Goal: Transaction & Acquisition: Purchase product/service

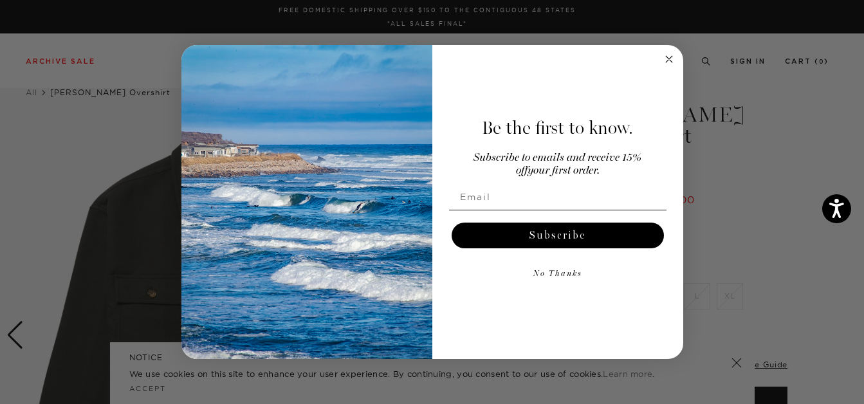
click at [667, 59] on circle "Close dialog" at bounding box center [668, 59] width 15 height 15
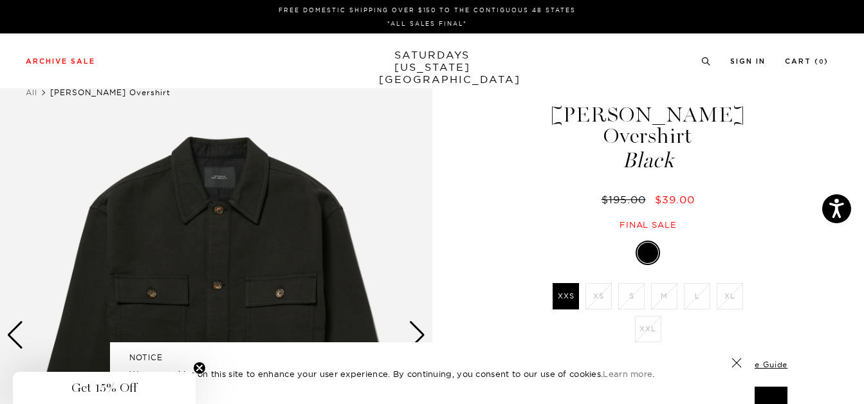
click at [439, 150] on div "1 / 5" at bounding box center [432, 342] width 864 height 555
click at [195, 370] on circle "Close teaser" at bounding box center [200, 368] width 12 height 12
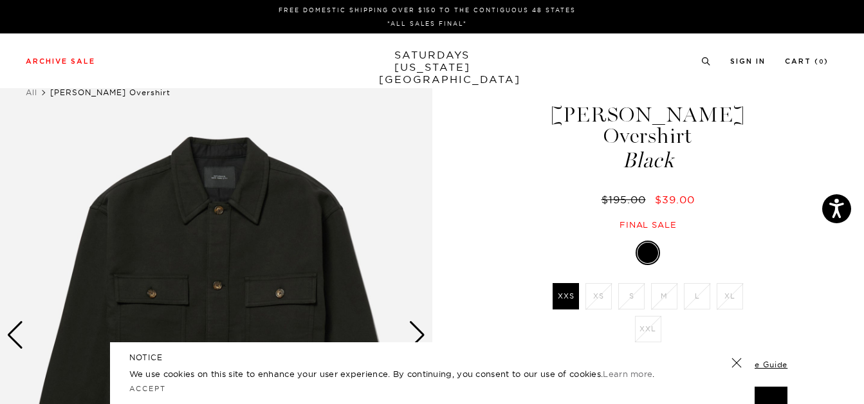
click at [739, 365] on link at bounding box center [736, 363] width 18 height 18
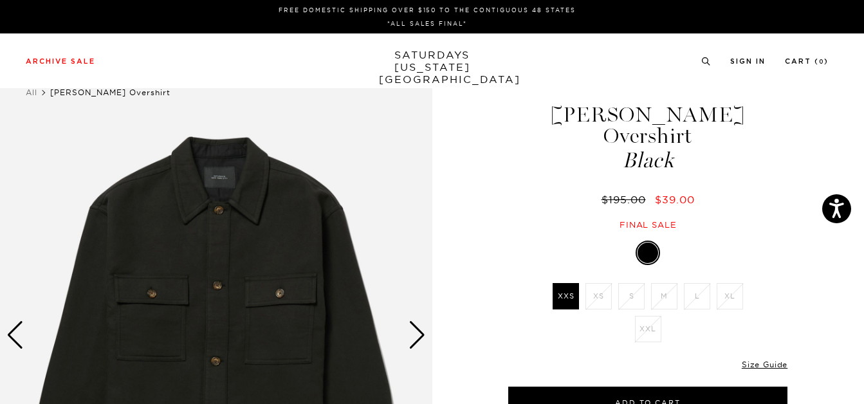
click at [413, 329] on div "Next slide" at bounding box center [416, 335] width 17 height 28
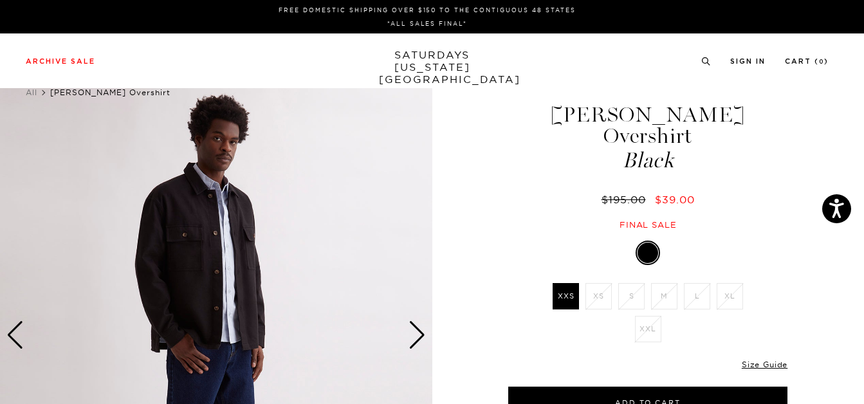
click at [413, 329] on div "Next slide" at bounding box center [416, 335] width 17 height 28
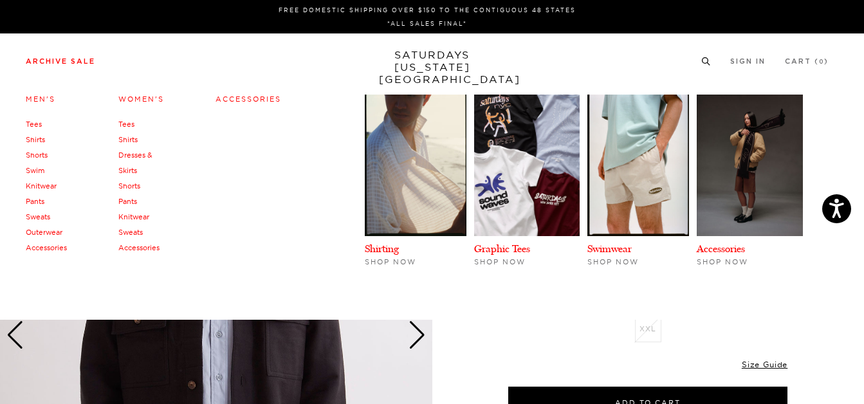
click at [81, 59] on link "Archive Sale" at bounding box center [60, 61] width 69 height 7
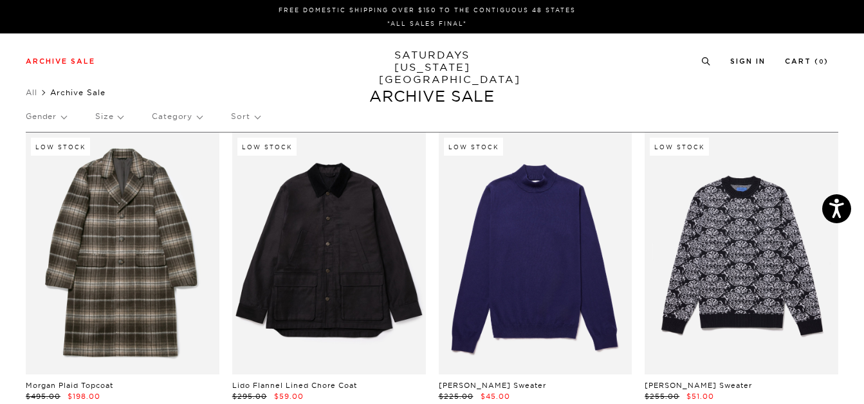
click at [62, 116] on p "Gender" at bounding box center [46, 117] width 41 height 30
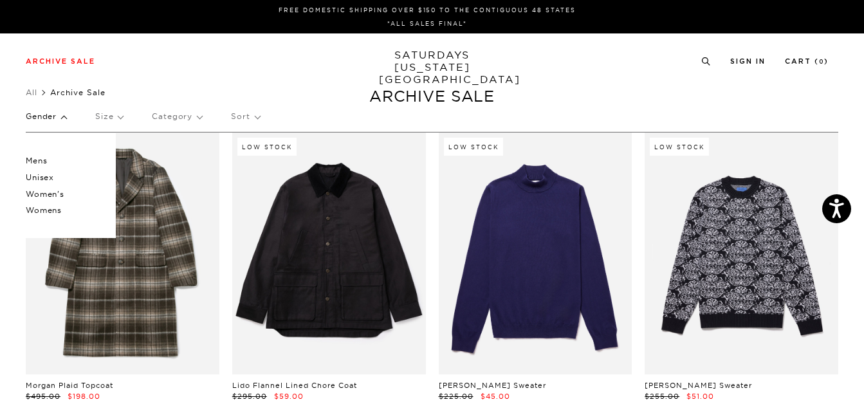
click at [41, 158] on p "Mens" at bounding box center [64, 160] width 77 height 17
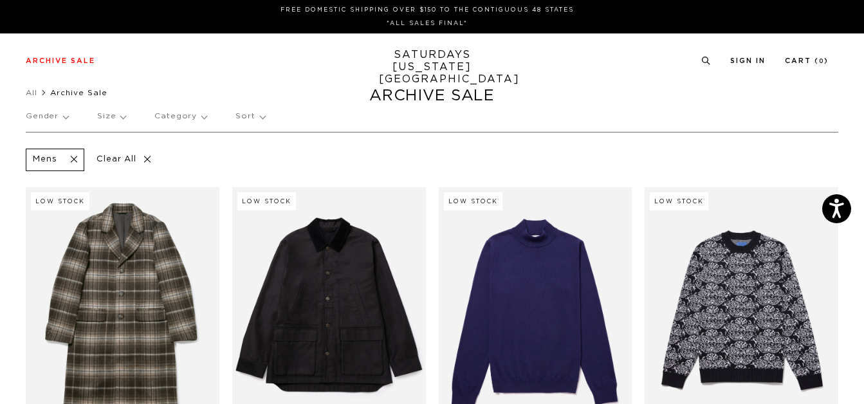
click at [119, 119] on p "Size" at bounding box center [111, 117] width 28 height 30
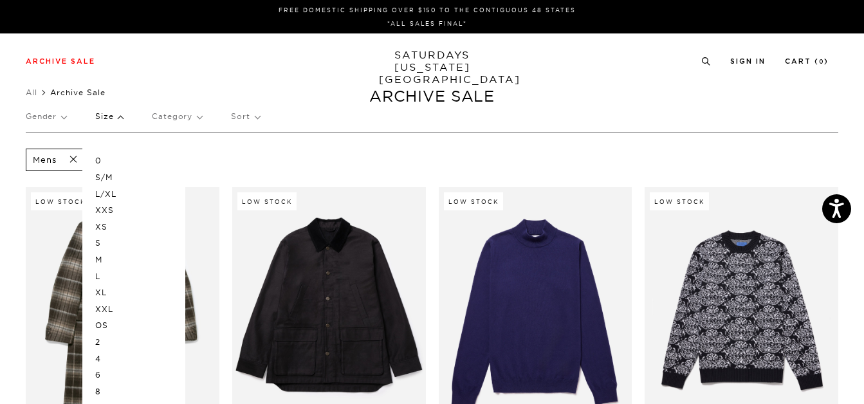
click at [108, 191] on p "L/XL" at bounding box center [133, 194] width 77 height 17
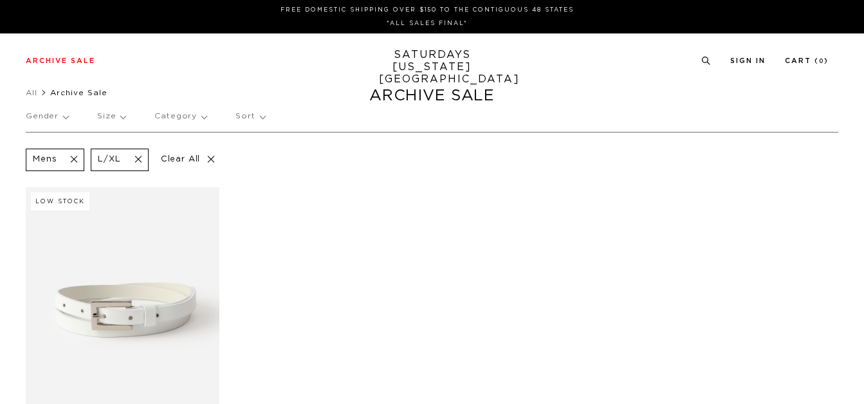
click at [118, 119] on p "Size" at bounding box center [111, 117] width 28 height 30
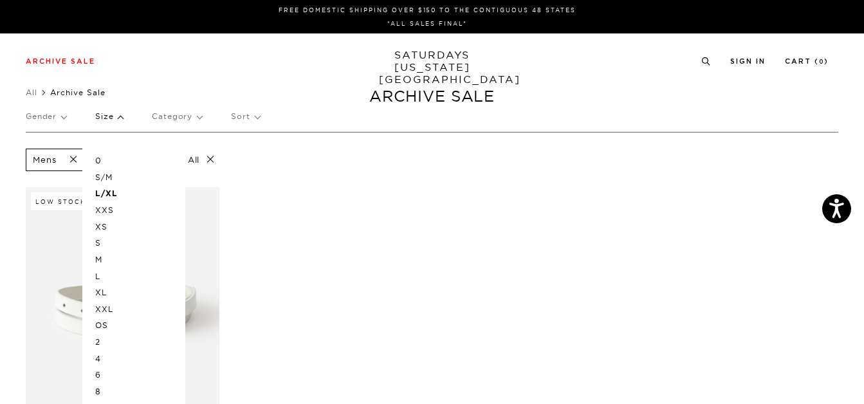
click at [102, 289] on p "XL" at bounding box center [133, 292] width 77 height 17
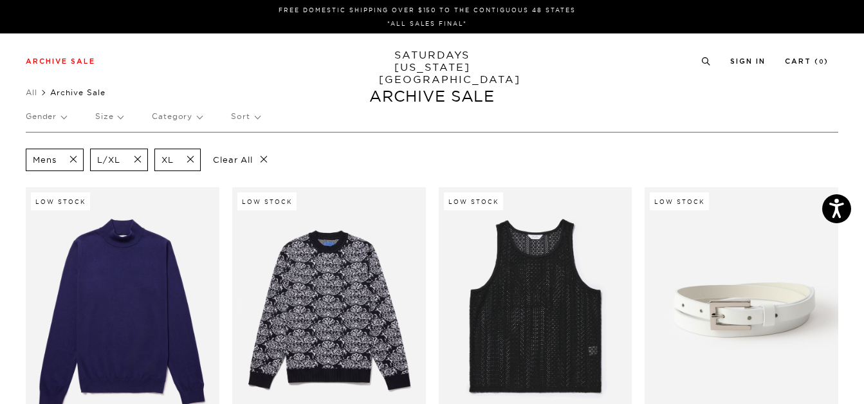
click at [115, 118] on p "Size" at bounding box center [109, 117] width 28 height 30
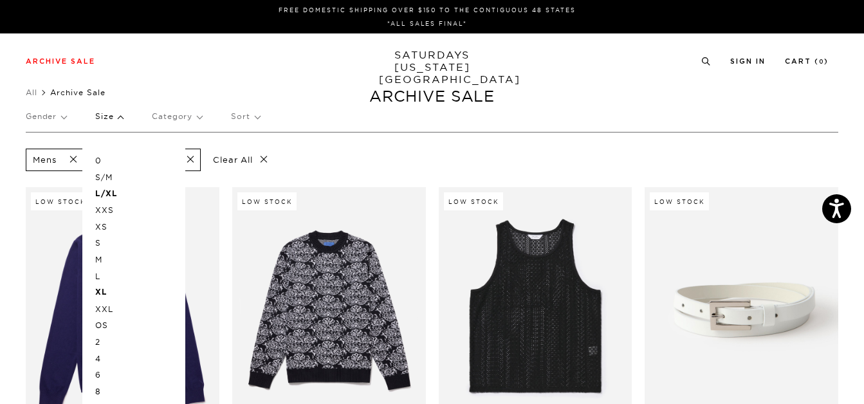
click at [98, 278] on p "L" at bounding box center [133, 276] width 77 height 17
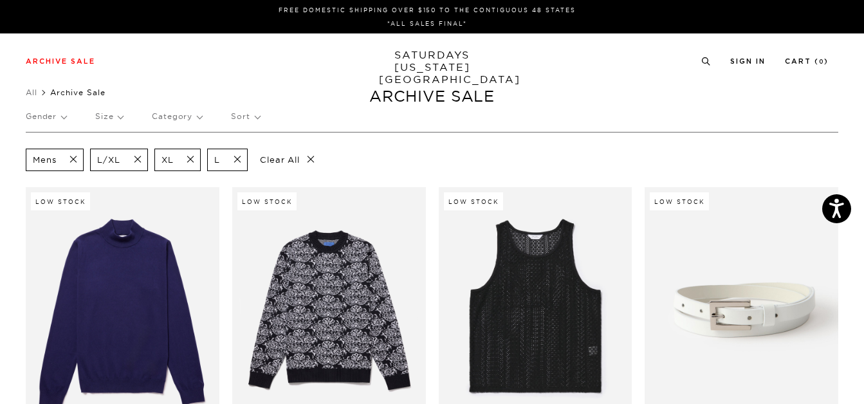
click at [57, 117] on p "Gender" at bounding box center [46, 117] width 41 height 30
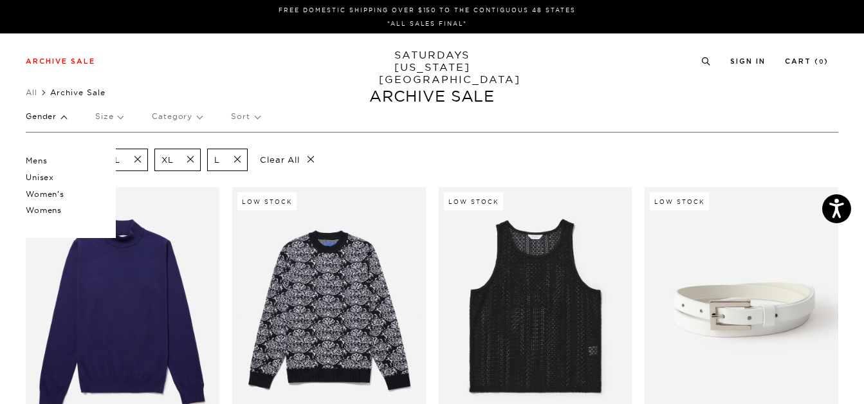
click at [51, 173] on p "Unisex" at bounding box center [64, 177] width 77 height 17
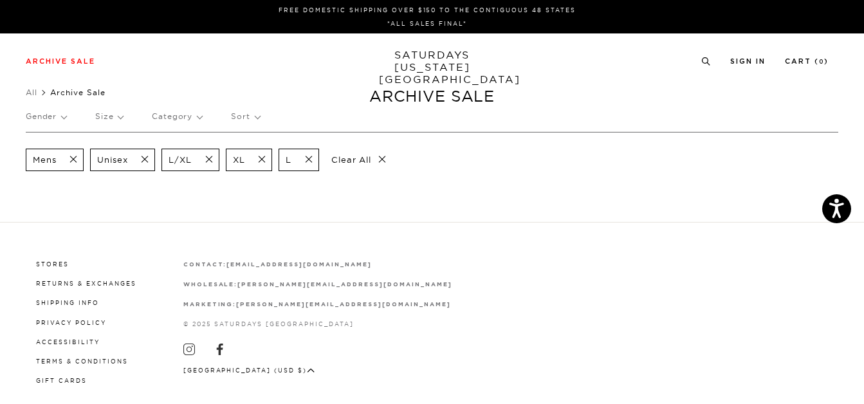
click at [146, 160] on span at bounding box center [140, 160] width 27 height 12
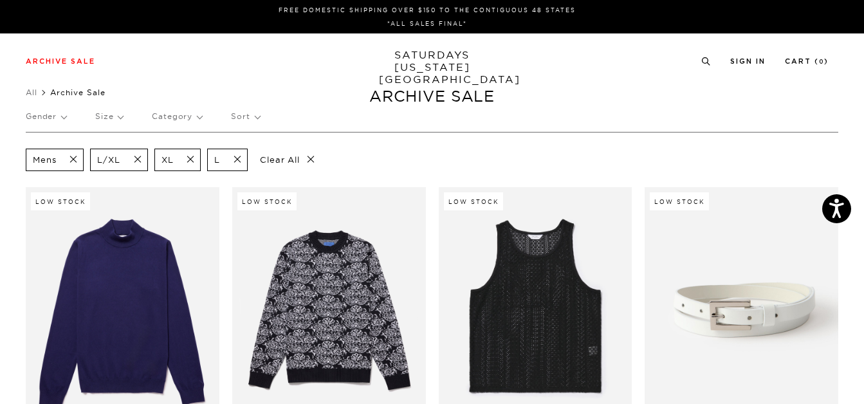
click at [192, 159] on span at bounding box center [186, 160] width 27 height 12
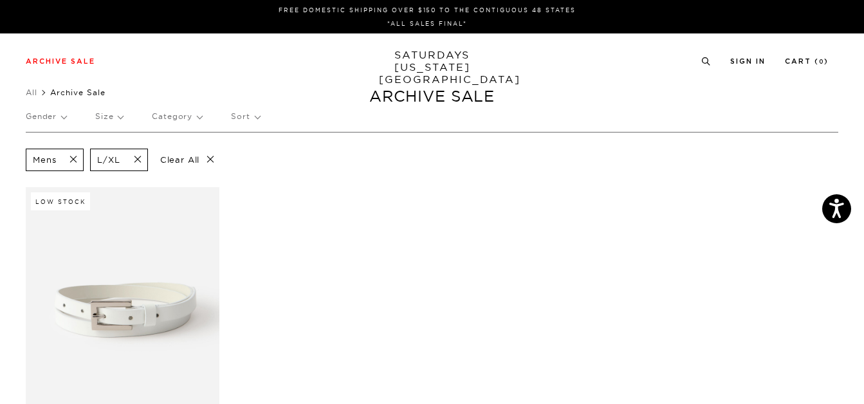
click at [120, 117] on p "Size" at bounding box center [109, 117] width 28 height 30
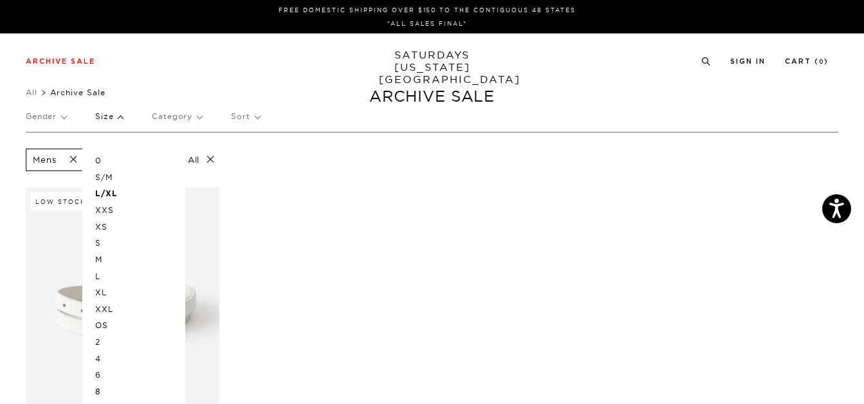
click at [102, 272] on p "L" at bounding box center [133, 276] width 77 height 17
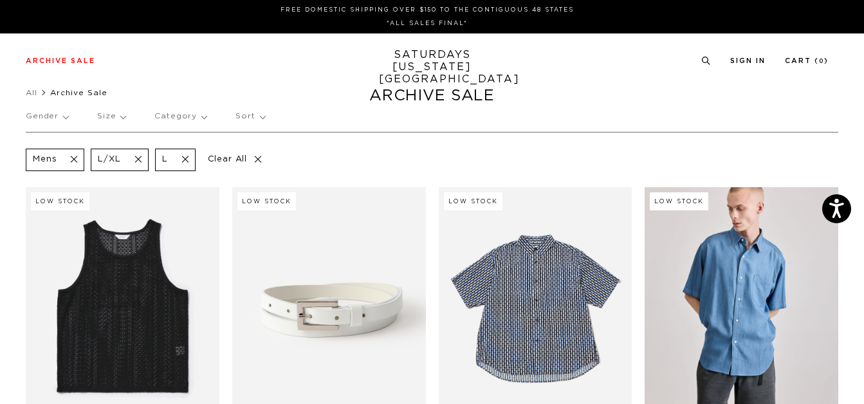
click at [140, 156] on span at bounding box center [134, 160] width 27 height 12
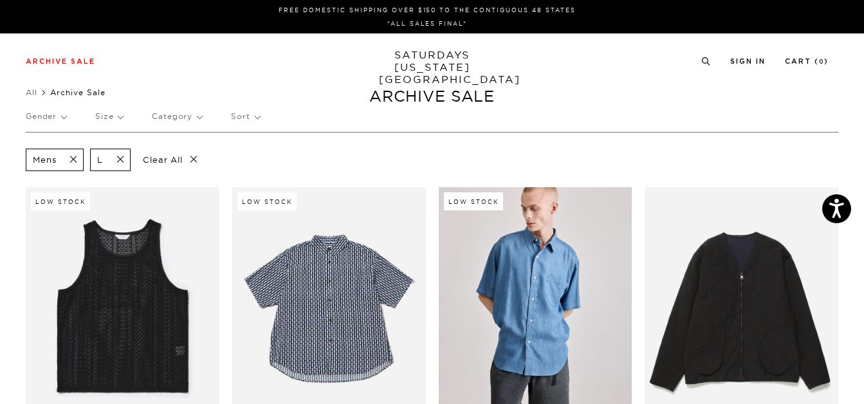
click at [120, 118] on p "Size" at bounding box center [109, 117] width 28 height 30
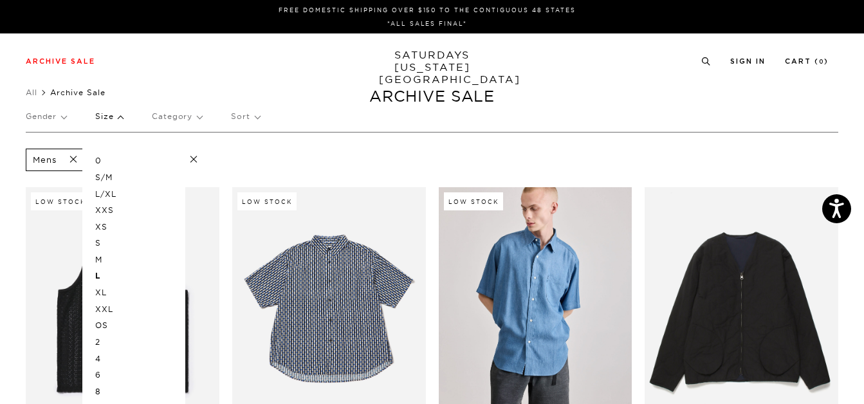
click at [104, 286] on p "XL" at bounding box center [133, 292] width 77 height 17
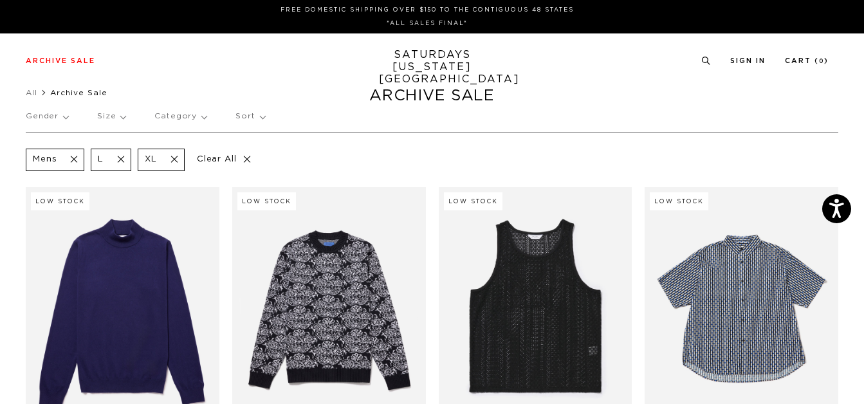
click at [188, 119] on p "Category" at bounding box center [180, 117] width 52 height 30
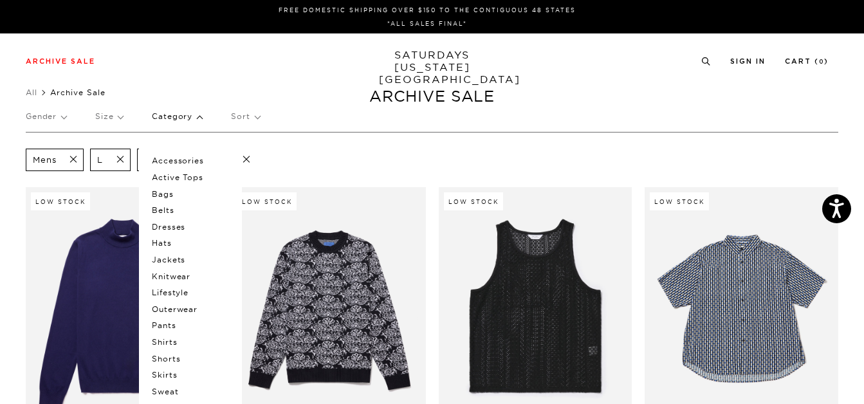
click at [173, 340] on p "Shirts" at bounding box center [190, 342] width 77 height 17
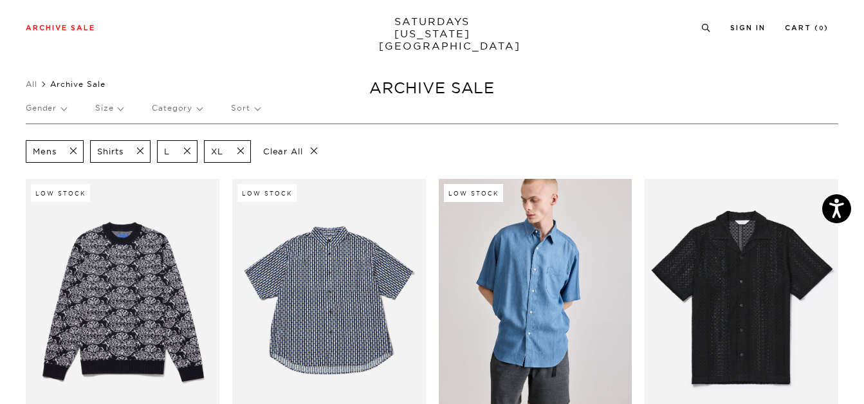
scroll to position [24, 0]
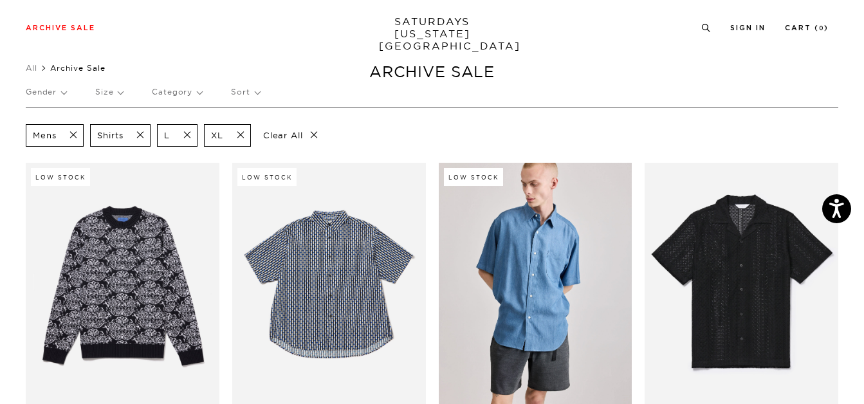
click at [247, 100] on p "Sort" at bounding box center [245, 92] width 28 height 30
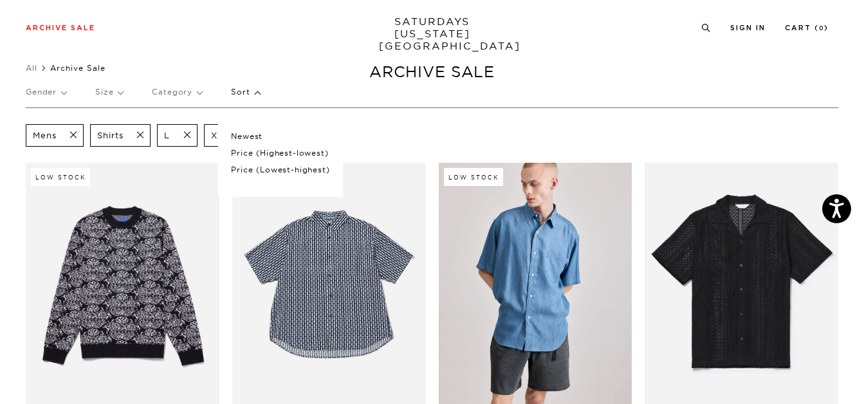
click at [277, 170] on p "Price (Lowest-highest)" at bounding box center [280, 169] width 98 height 17
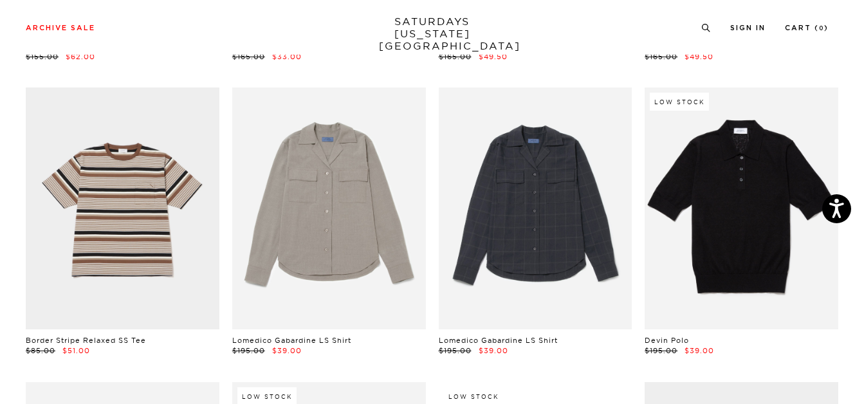
scroll to position [2788, 0]
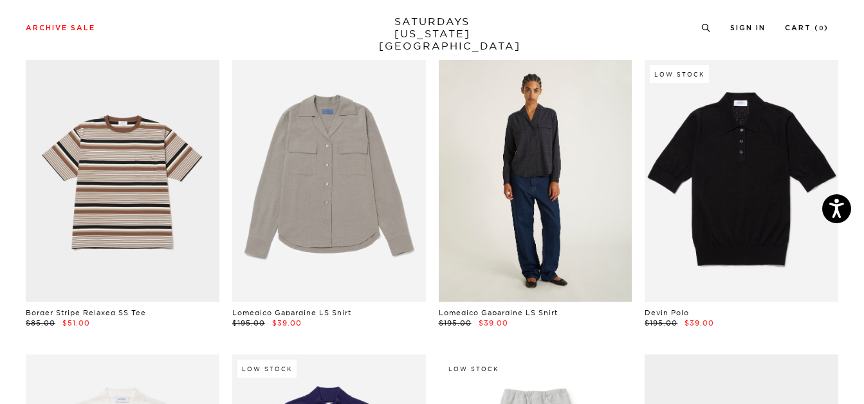
click at [542, 150] on link at bounding box center [536, 181] width 194 height 242
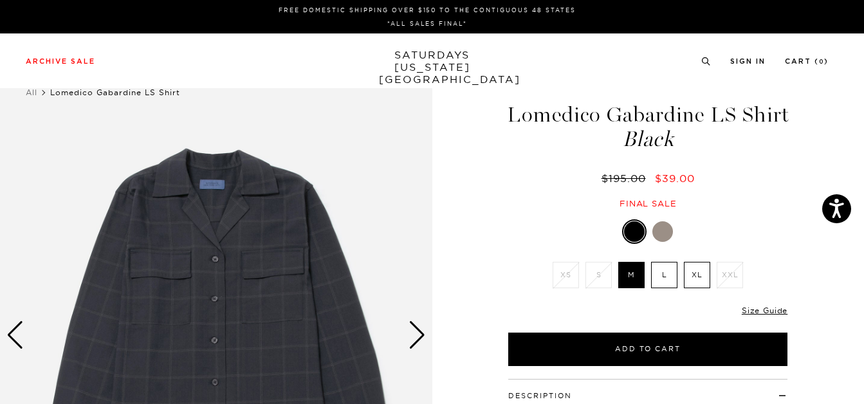
click at [279, 269] on img at bounding box center [216, 334] width 432 height 539
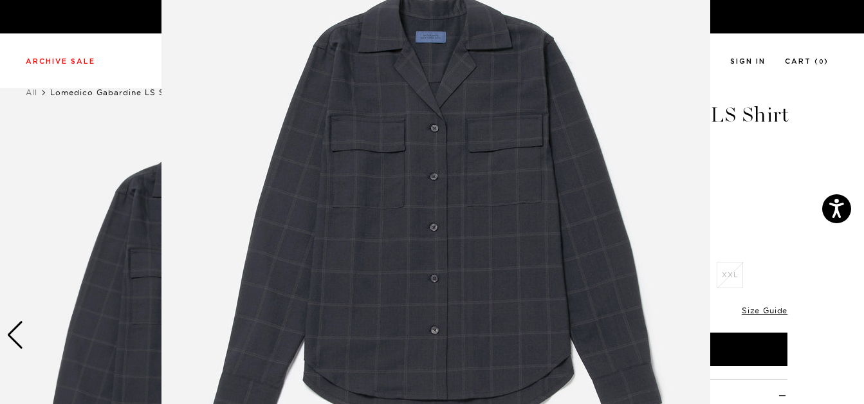
scroll to position [98, 0]
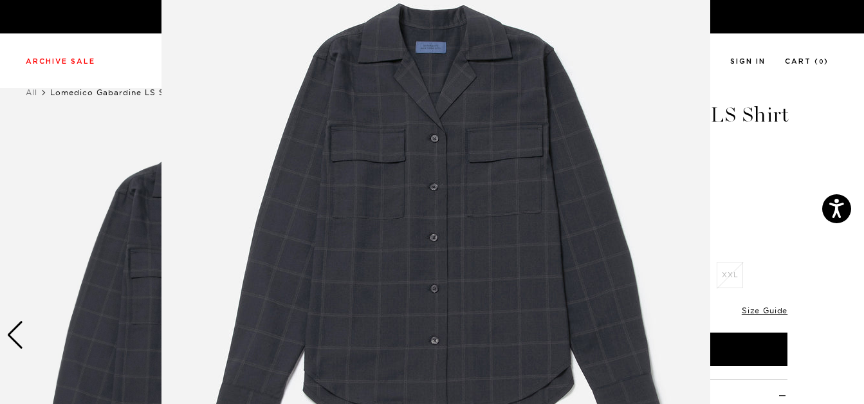
click at [305, 145] on img at bounding box center [435, 231] width 549 height 658
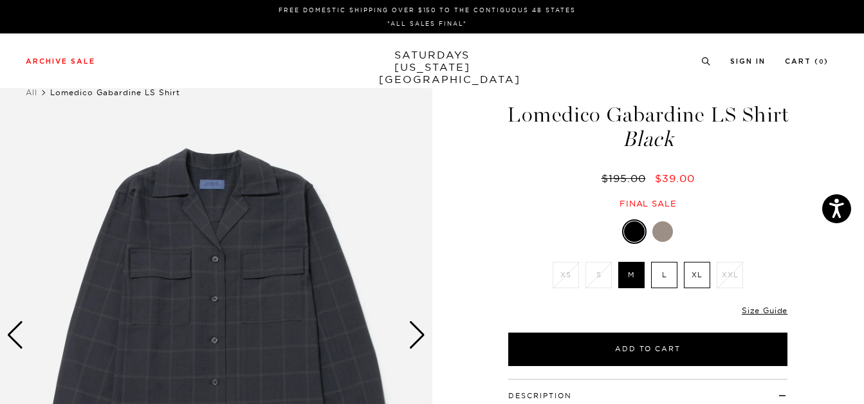
click at [640, 234] on div at bounding box center [634, 231] width 21 height 21
click at [669, 281] on label "L" at bounding box center [664, 275] width 26 height 26
click at [0, 0] on input "L" at bounding box center [0, 0] width 0 height 0
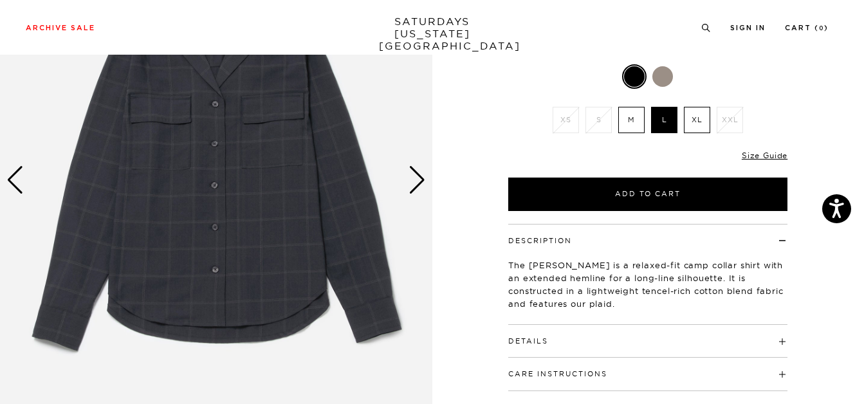
scroll to position [151, 0]
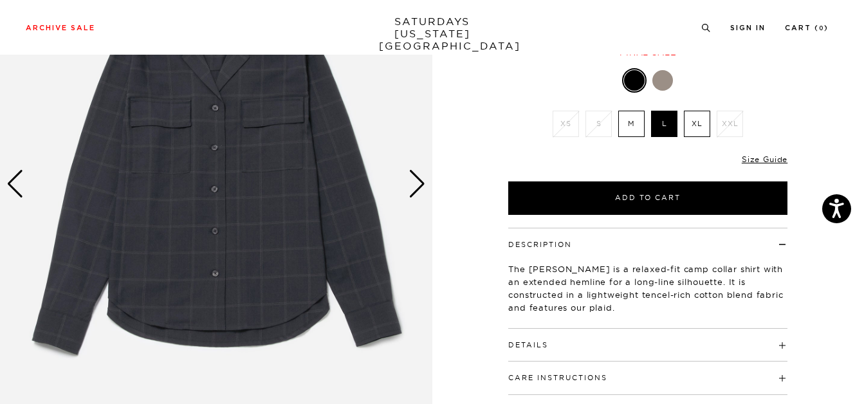
click at [421, 186] on div "Next slide" at bounding box center [416, 184] width 17 height 28
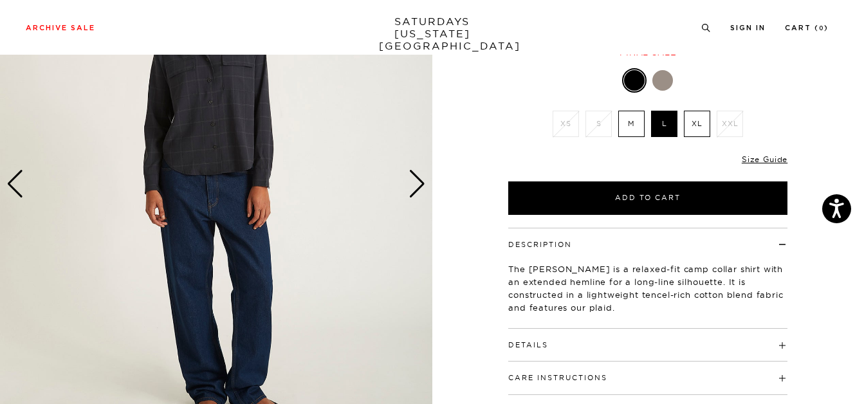
click at [421, 186] on div "Next slide" at bounding box center [416, 184] width 17 height 28
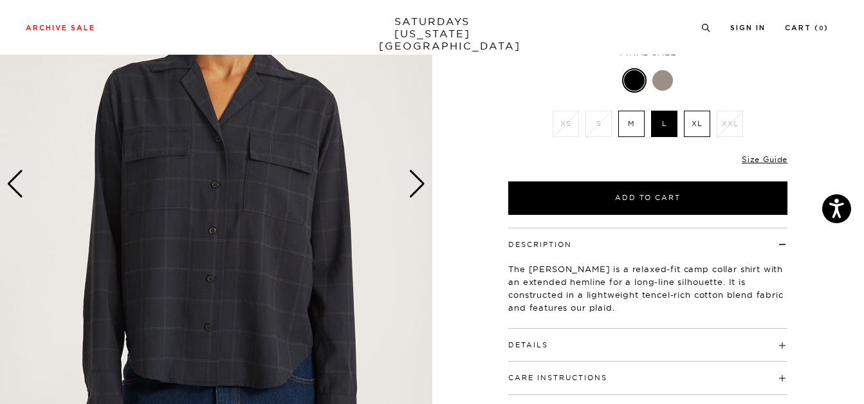
click at [421, 186] on div "Next slide" at bounding box center [416, 184] width 17 height 28
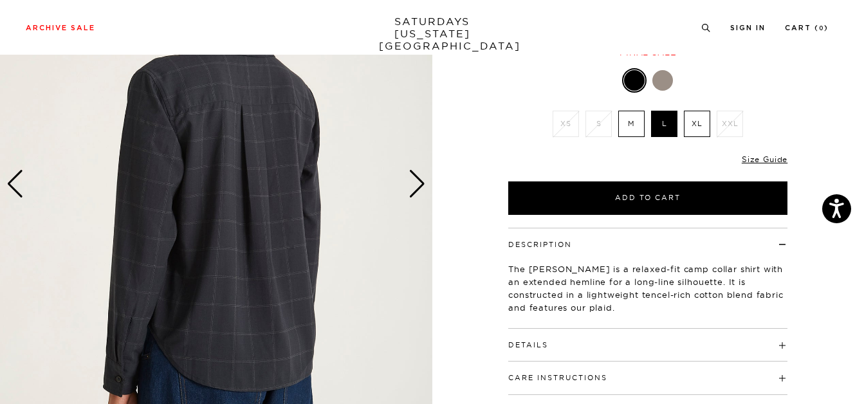
click at [421, 186] on div "Next slide" at bounding box center [416, 184] width 17 height 28
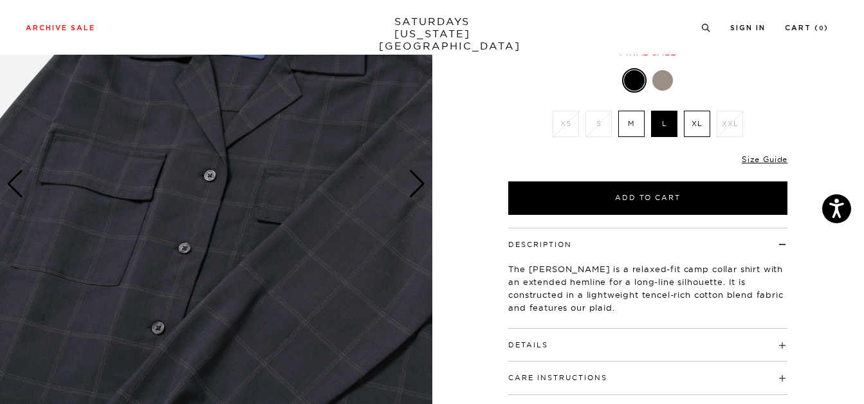
click at [421, 186] on div "Next slide" at bounding box center [416, 184] width 17 height 28
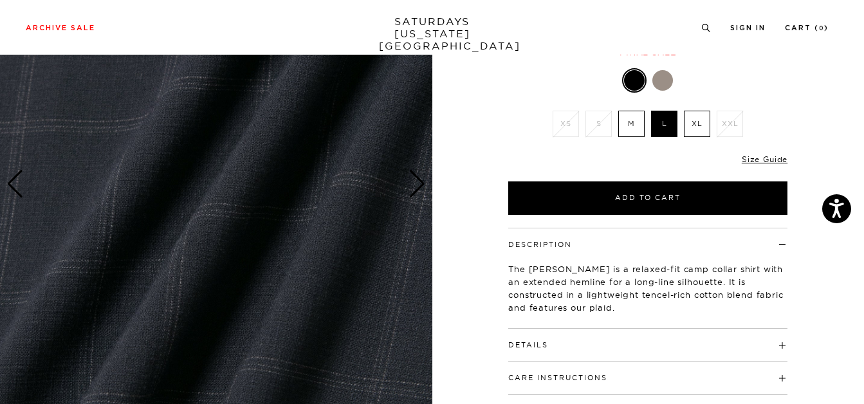
click at [421, 186] on div "Next slide" at bounding box center [416, 184] width 17 height 28
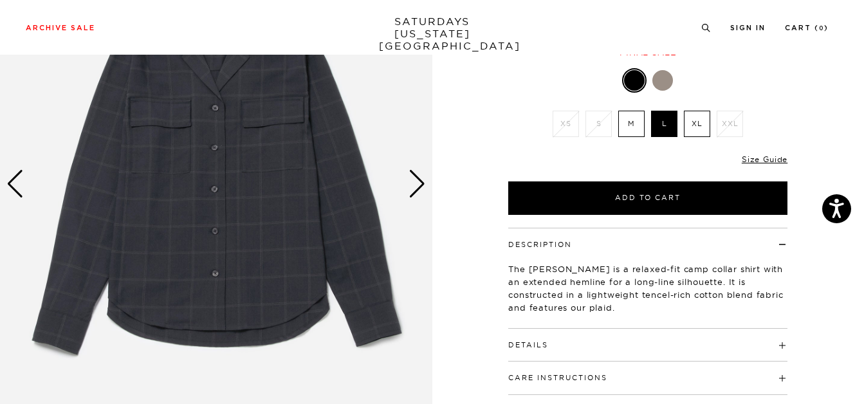
click at [416, 182] on div "Next slide" at bounding box center [416, 184] width 17 height 28
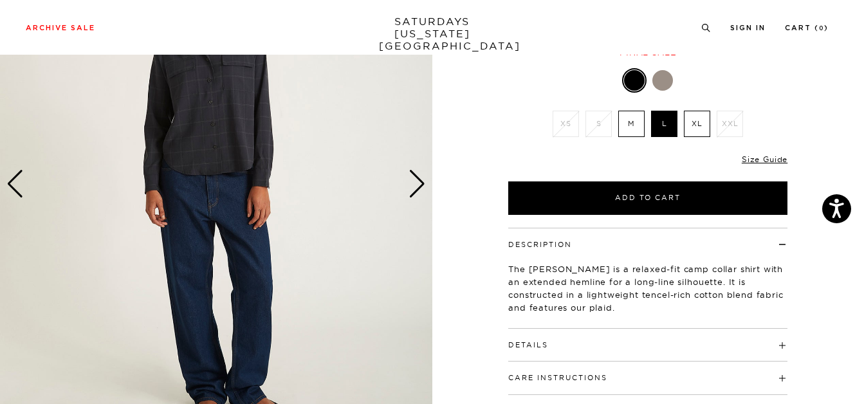
click at [416, 181] on div "Next slide" at bounding box center [416, 184] width 17 height 28
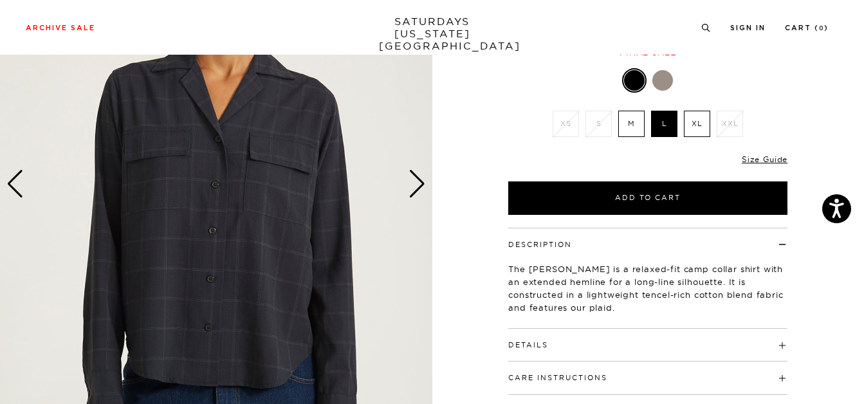
click at [761, 339] on h4 "Details" at bounding box center [647, 339] width 279 height 21
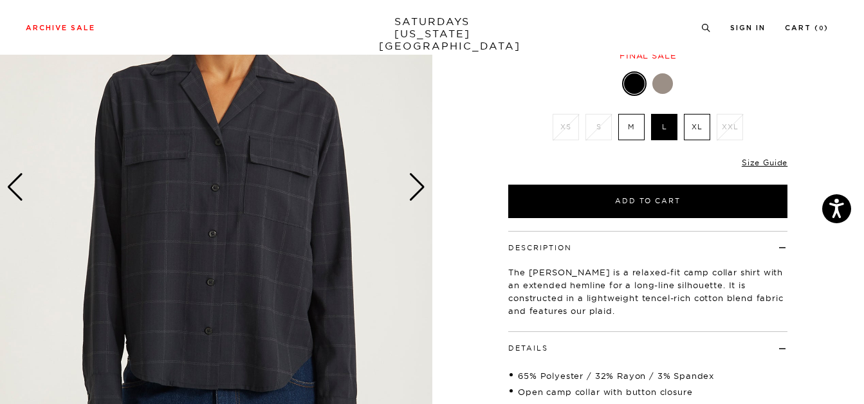
scroll to position [143, 0]
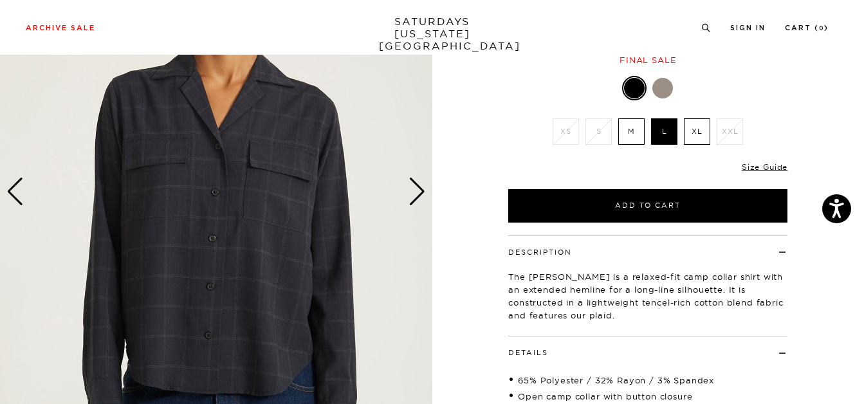
click at [276, 170] on img at bounding box center [216, 191] width 432 height 539
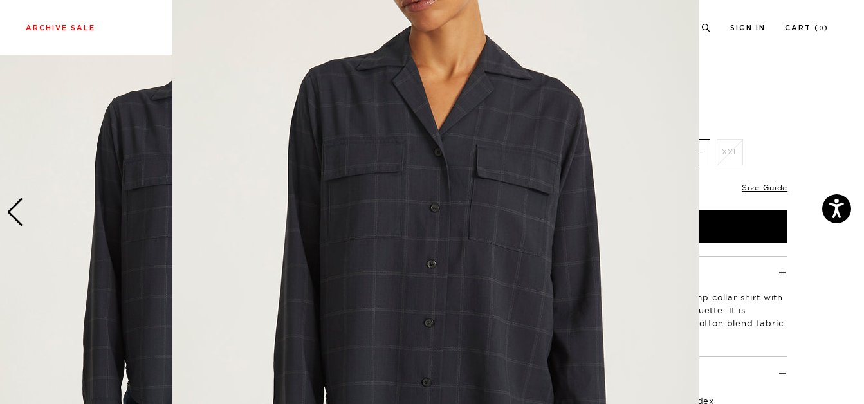
scroll to position [108, 0]
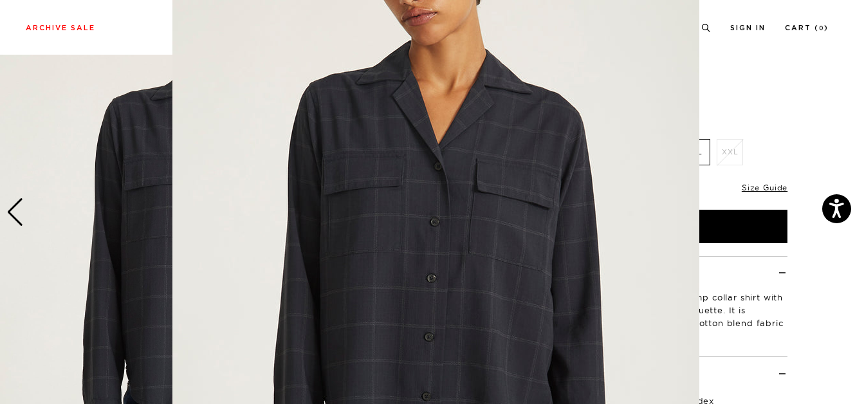
click at [802, 124] on figure at bounding box center [432, 202] width 864 height 404
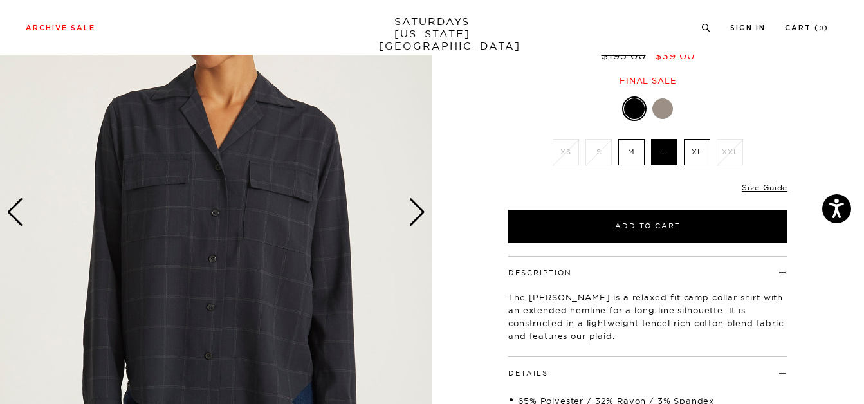
click at [417, 208] on div "Next slide" at bounding box center [416, 212] width 17 height 28
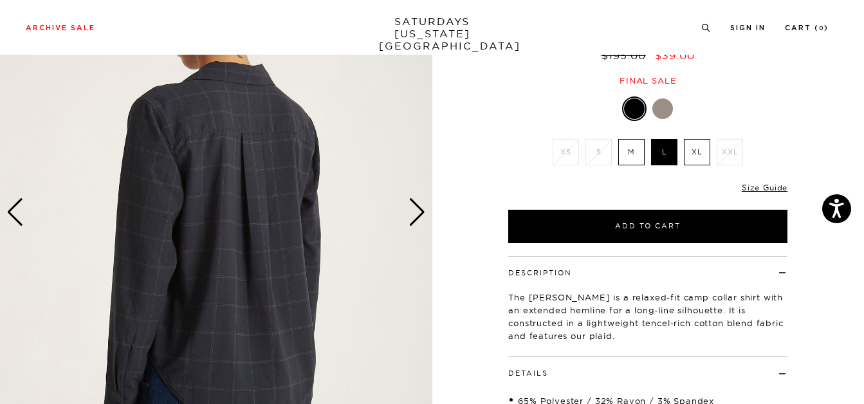
click at [417, 208] on div "Next slide" at bounding box center [416, 212] width 17 height 28
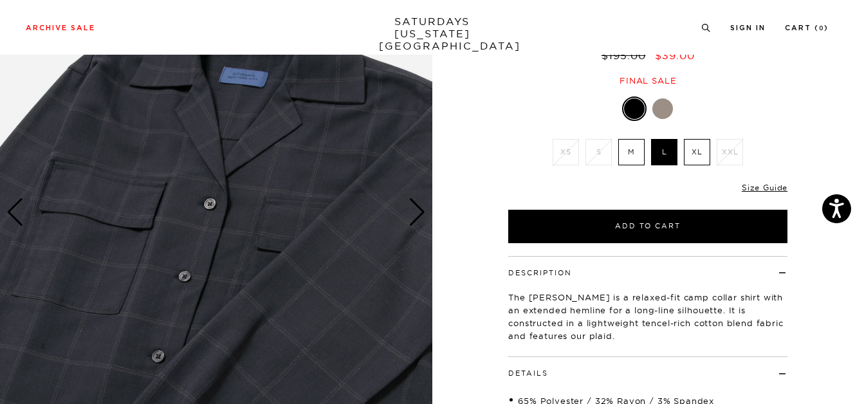
click at [307, 197] on img at bounding box center [216, 211] width 432 height 539
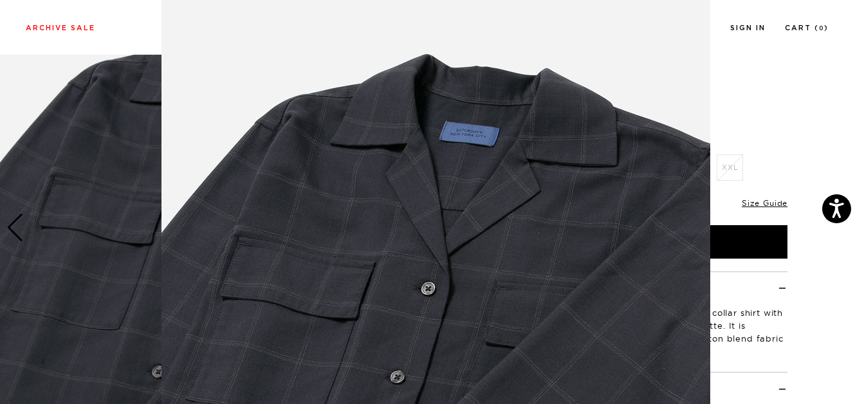
click at [802, 111] on figure at bounding box center [432, 202] width 864 height 404
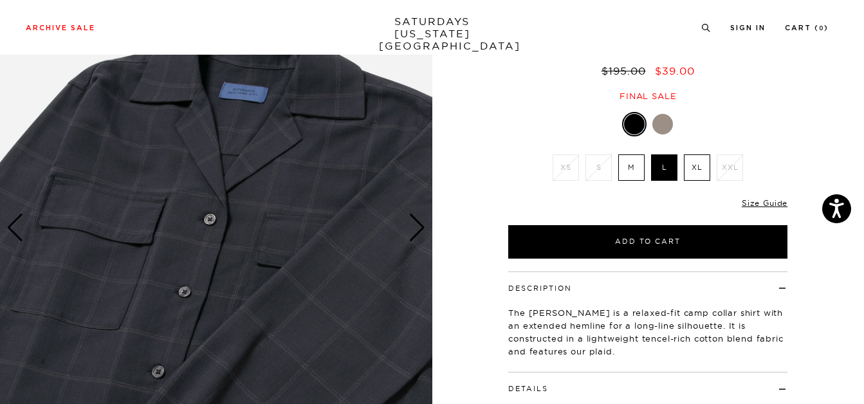
click at [666, 122] on div at bounding box center [662, 124] width 21 height 21
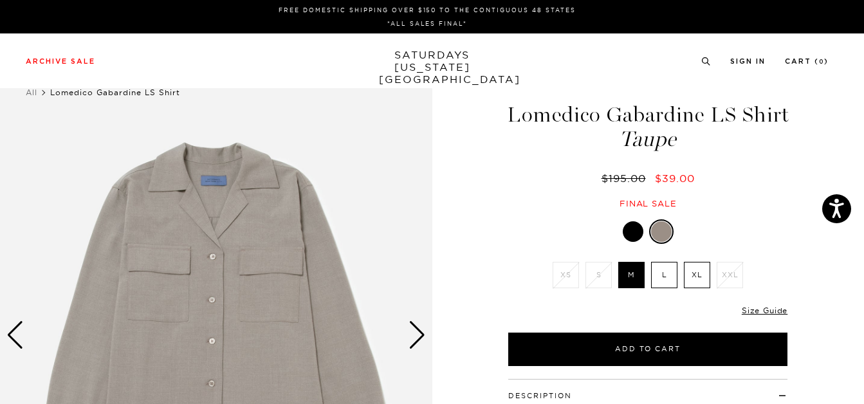
click at [235, 246] on img at bounding box center [216, 334] width 432 height 539
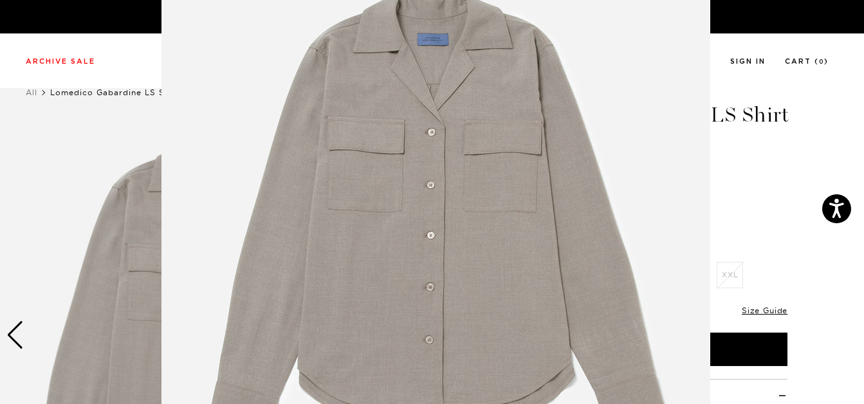
scroll to position [97, 0]
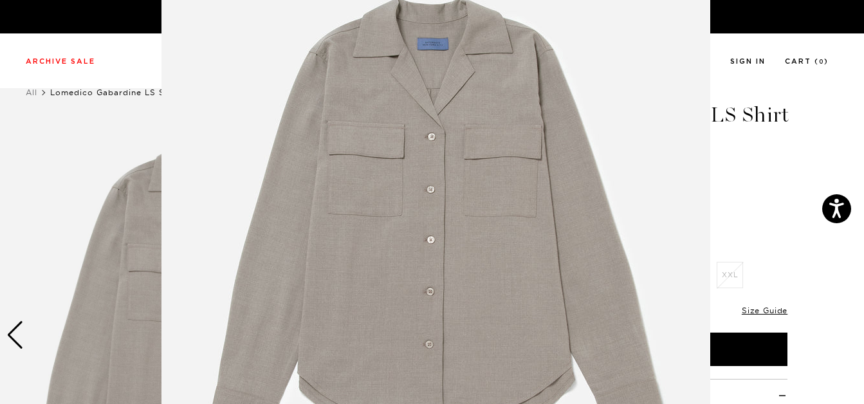
click at [417, 145] on img at bounding box center [435, 232] width 549 height 658
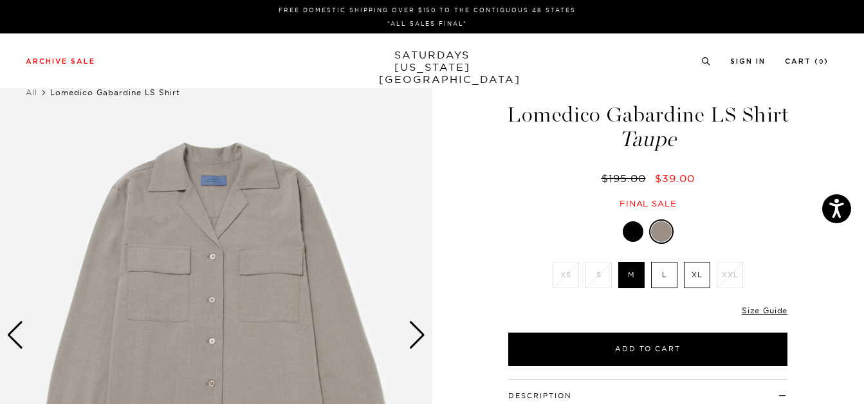
click at [406, 336] on img at bounding box center [216, 334] width 432 height 539
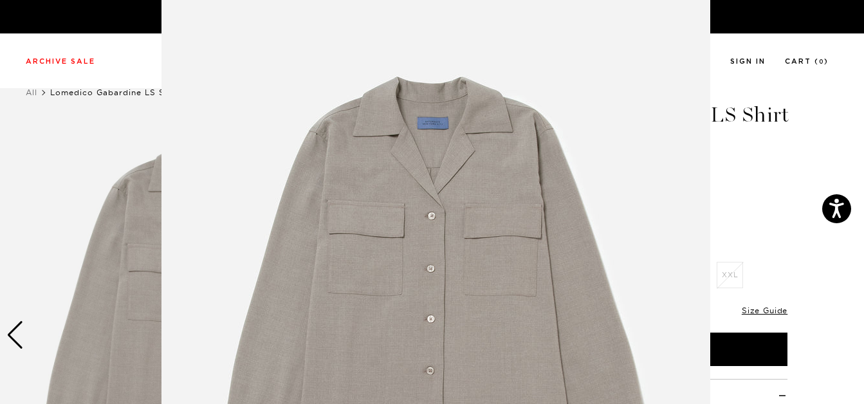
click at [776, 184] on figure at bounding box center [432, 202] width 864 height 404
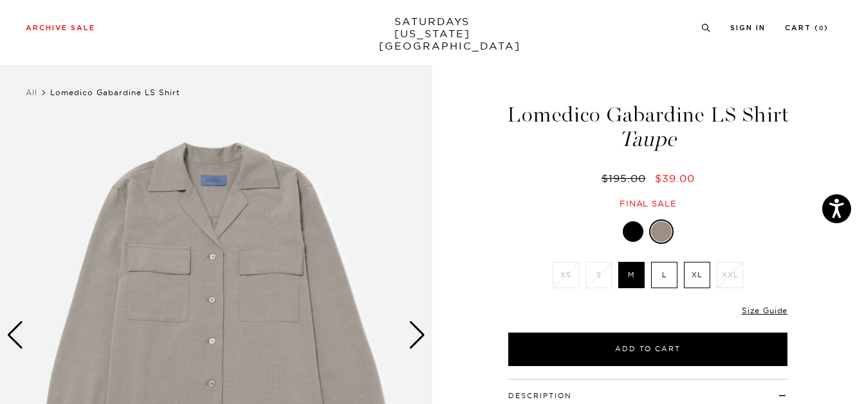
scroll to position [320, 0]
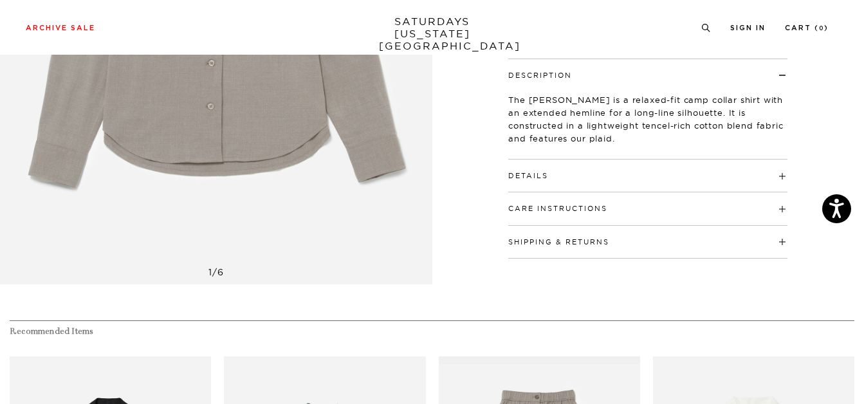
click at [749, 176] on h4 "Details" at bounding box center [647, 169] width 279 height 21
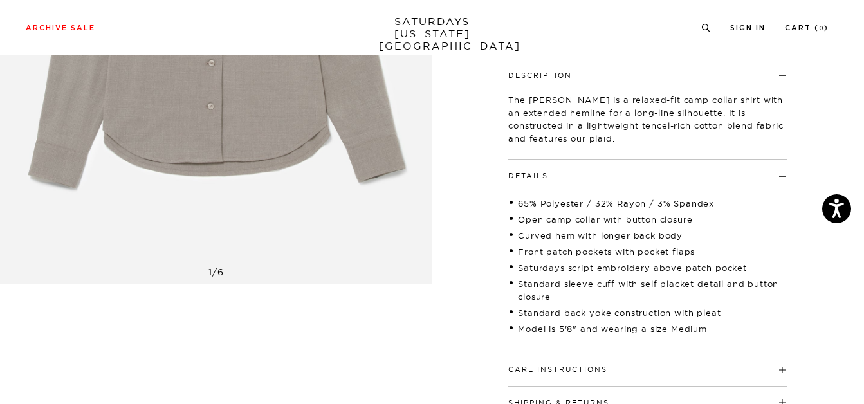
click at [429, 111] on img at bounding box center [216, 14] width 432 height 539
click at [413, 125] on img at bounding box center [216, 14] width 432 height 539
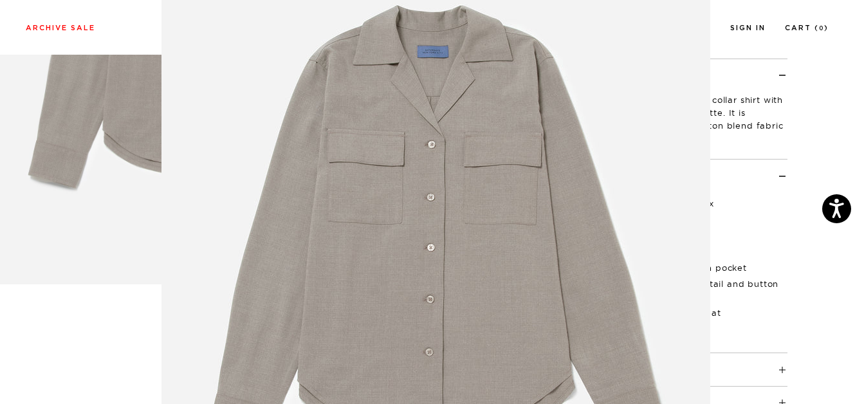
scroll to position [95, 0]
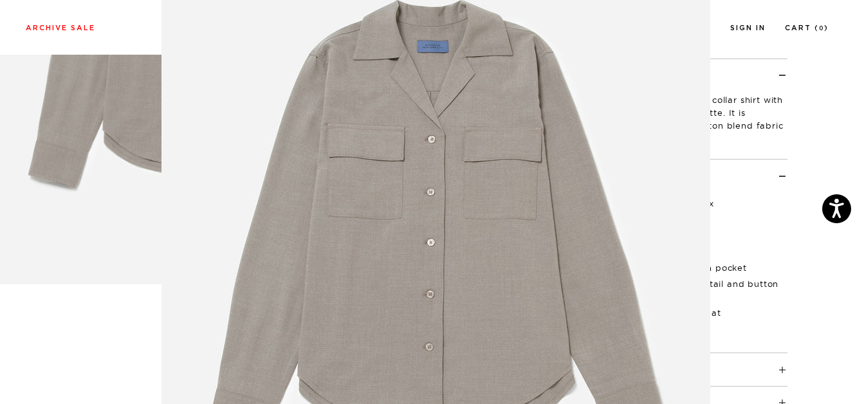
click at [103, 185] on figure at bounding box center [432, 202] width 864 height 404
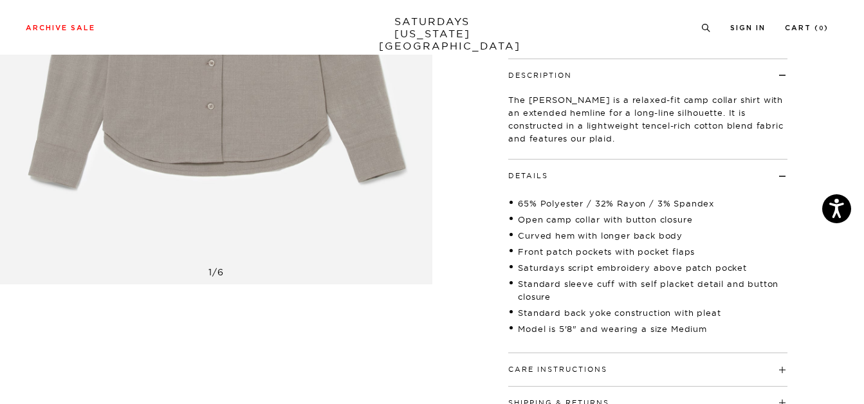
click at [194, 273] on div "1 / 6" at bounding box center [216, 272] width 432 height 12
click at [225, 219] on img at bounding box center [216, 14] width 432 height 539
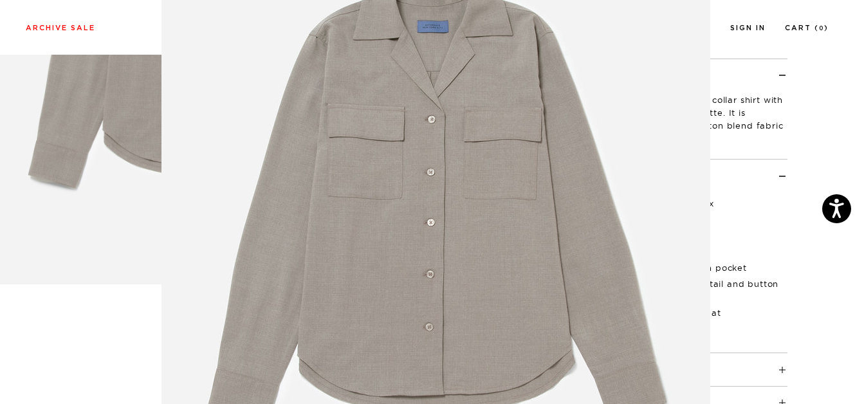
scroll to position [116, 0]
click at [368, 196] on img at bounding box center [435, 213] width 549 height 658
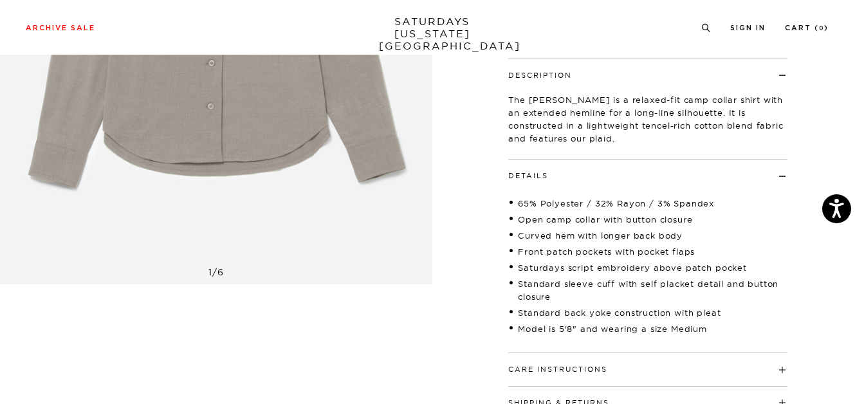
click at [368, 196] on img at bounding box center [216, 14] width 432 height 539
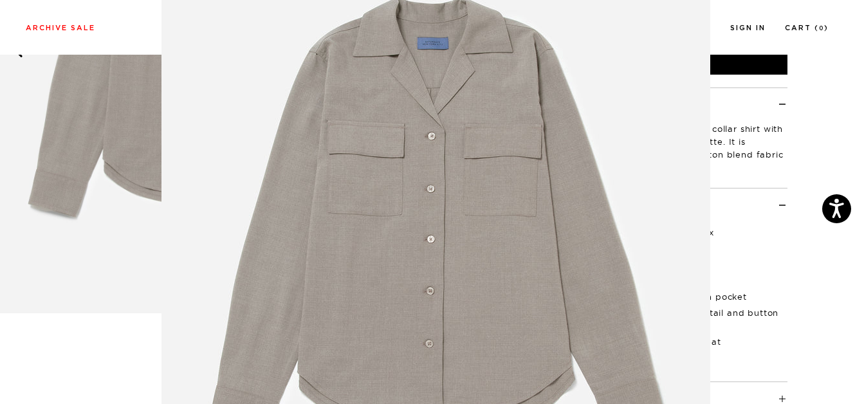
click at [631, 122] on img at bounding box center [435, 231] width 549 height 658
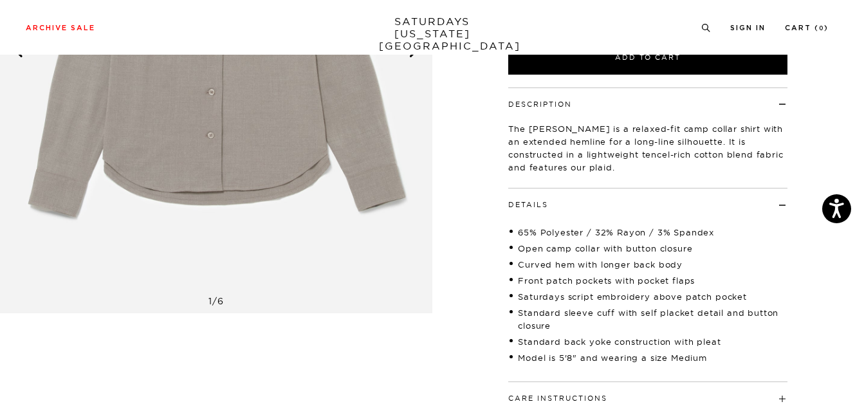
click at [631, 122] on p "The LoMedico is a relaxed-fit camp collar shirt with an extended hemline for a …" at bounding box center [647, 147] width 279 height 51
click at [232, 307] on img at bounding box center [216, 43] width 432 height 539
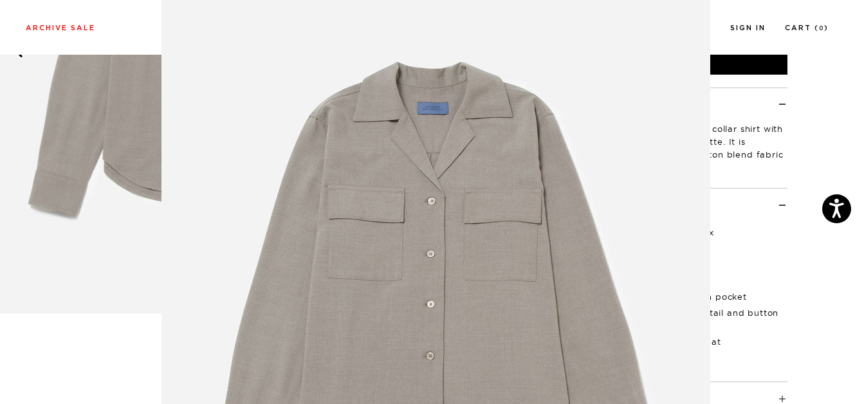
click at [160, 257] on figure at bounding box center [432, 202] width 864 height 404
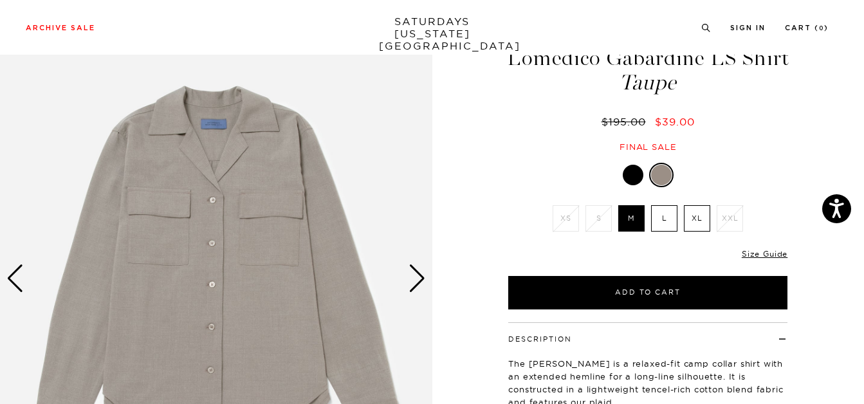
click at [409, 271] on div "Next slide" at bounding box center [416, 278] width 17 height 28
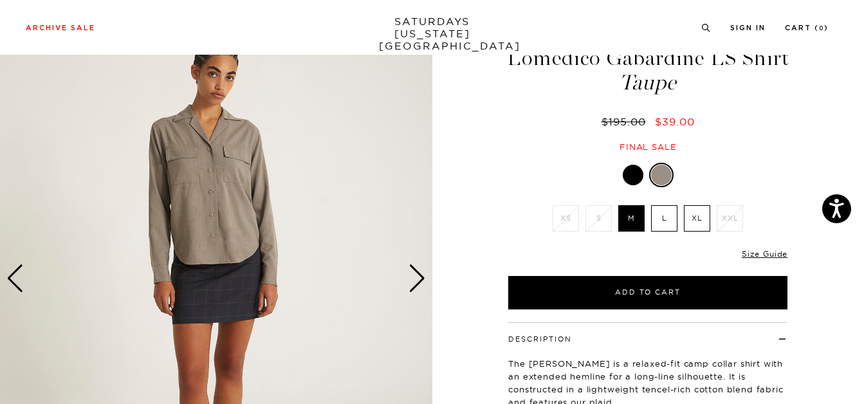
click at [409, 271] on div "Next slide" at bounding box center [416, 278] width 17 height 28
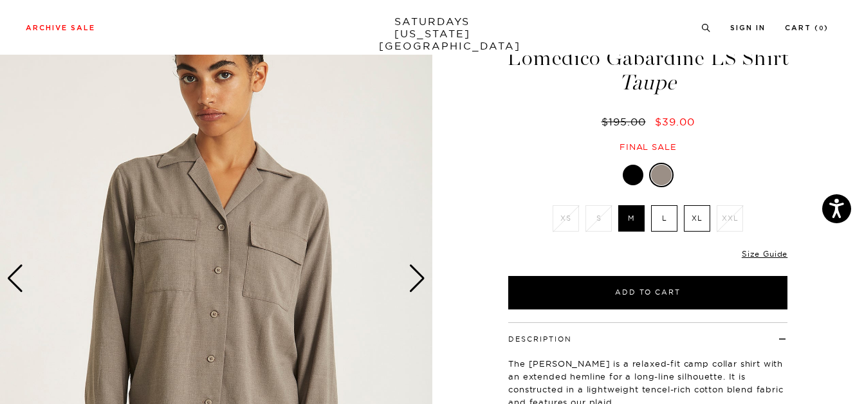
click at [409, 271] on div "Next slide" at bounding box center [416, 278] width 17 height 28
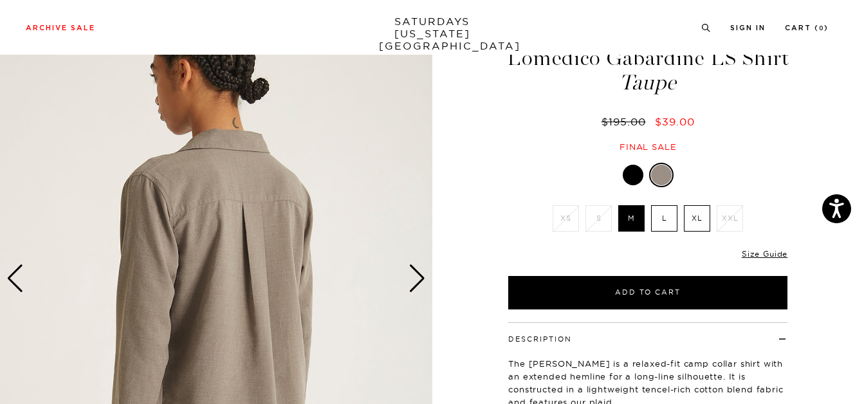
click at [409, 271] on div "Next slide" at bounding box center [416, 278] width 17 height 28
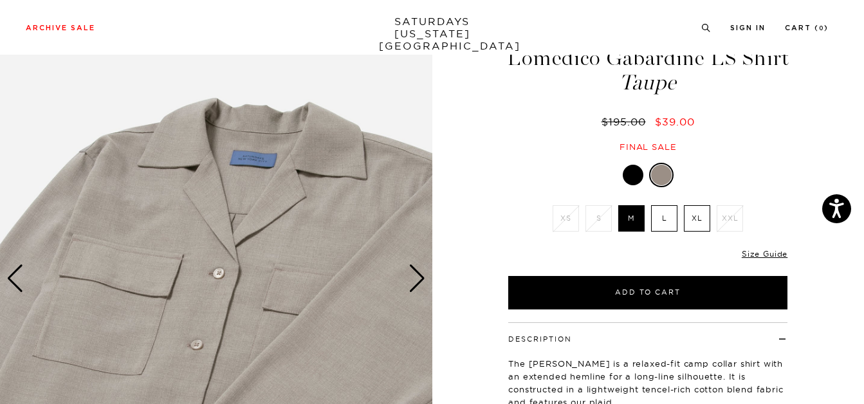
click at [409, 271] on div "Next slide" at bounding box center [416, 278] width 17 height 28
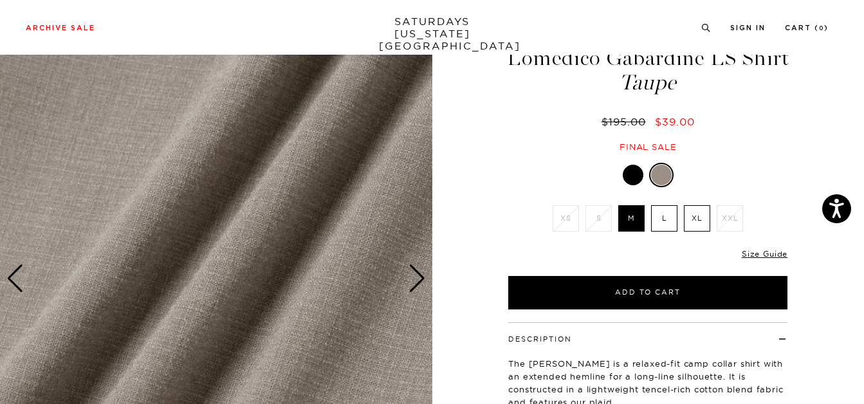
click at [409, 271] on div "Next slide" at bounding box center [416, 278] width 17 height 28
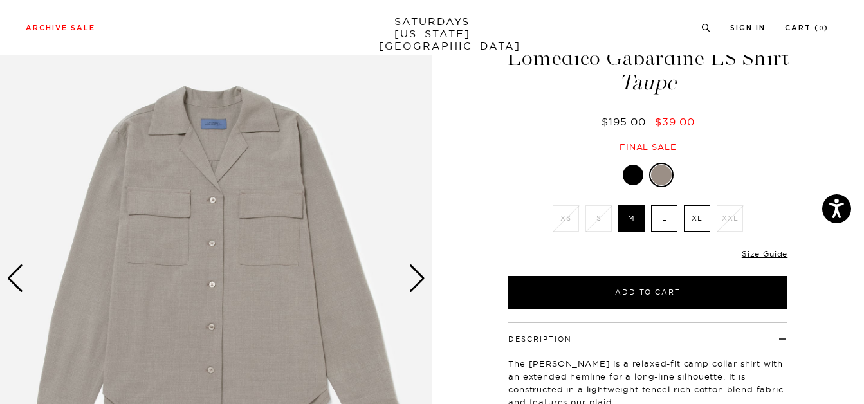
click at [409, 271] on div "Next slide" at bounding box center [416, 278] width 17 height 28
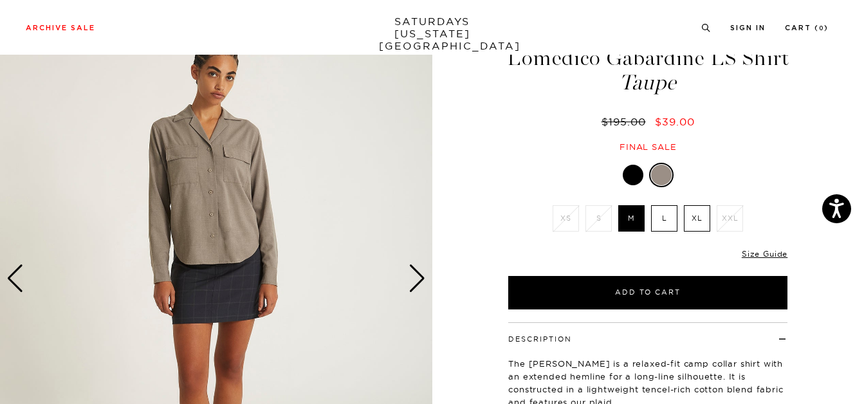
click at [409, 271] on div "Next slide" at bounding box center [416, 278] width 17 height 28
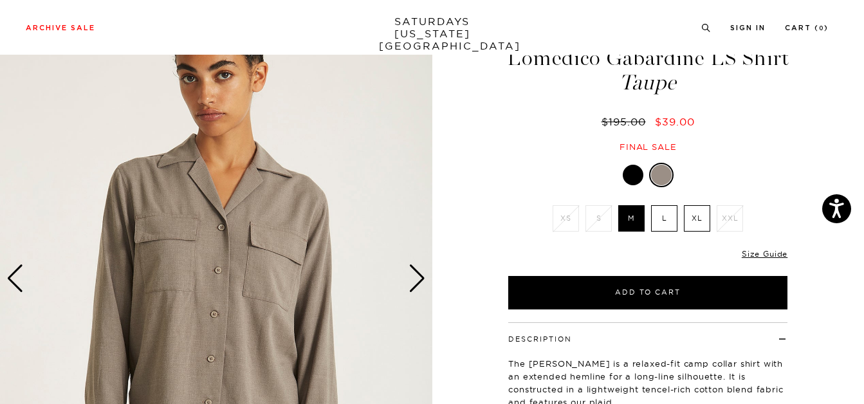
click at [684, 219] on label "XL" at bounding box center [697, 218] width 26 height 26
click at [0, 0] on input "XL" at bounding box center [0, 0] width 0 height 0
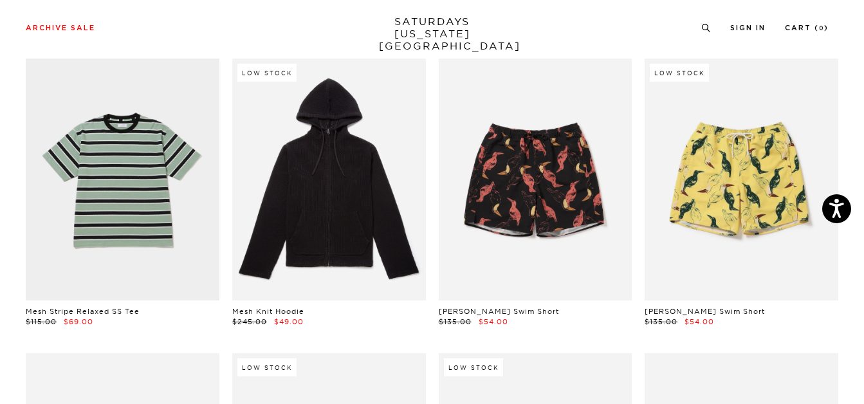
scroll to position [3369, 0]
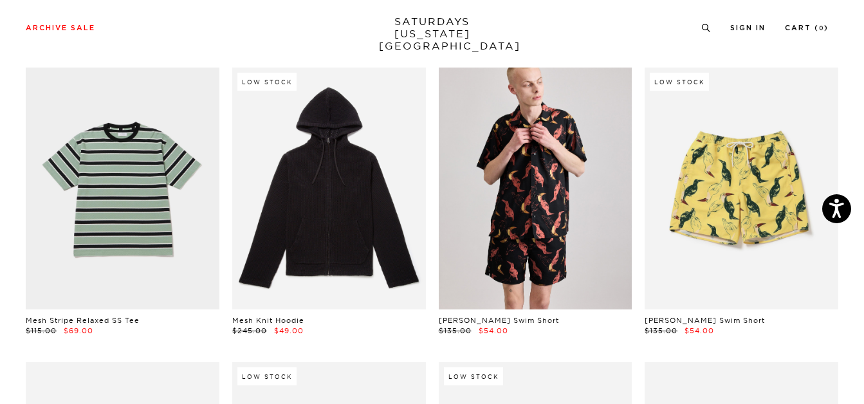
click at [544, 170] on link at bounding box center [536, 189] width 194 height 242
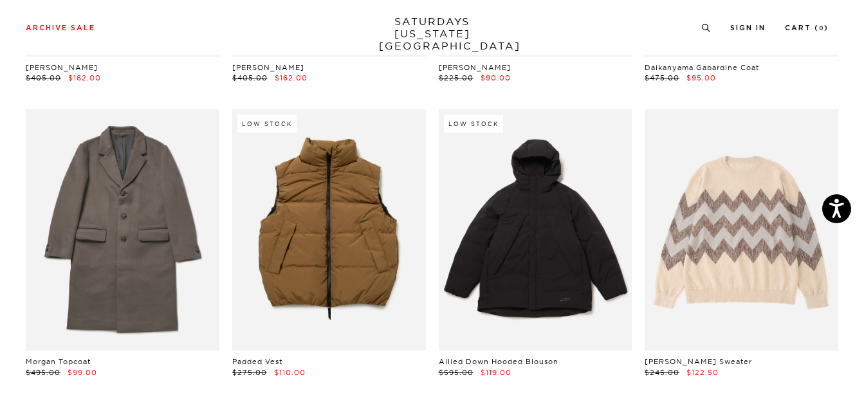
scroll to position [5104, 0]
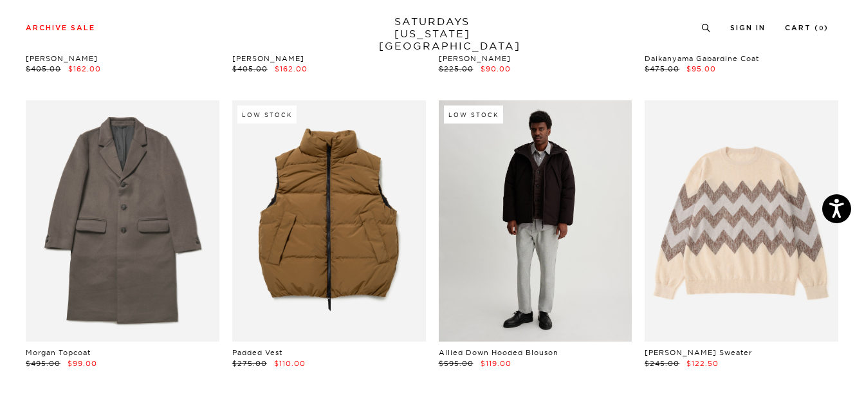
click at [541, 175] on link at bounding box center [536, 221] width 194 height 242
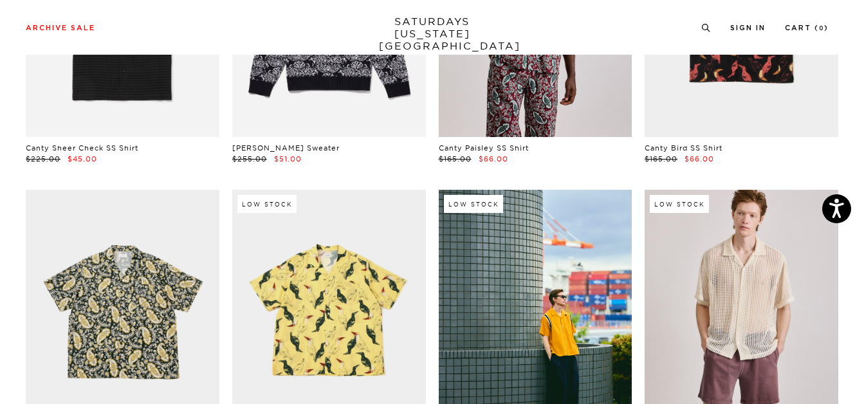
scroll to position [0, 0]
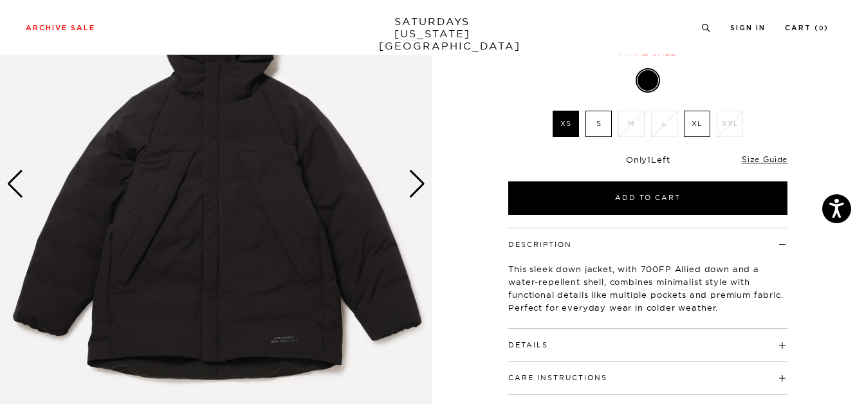
scroll to position [163, 0]
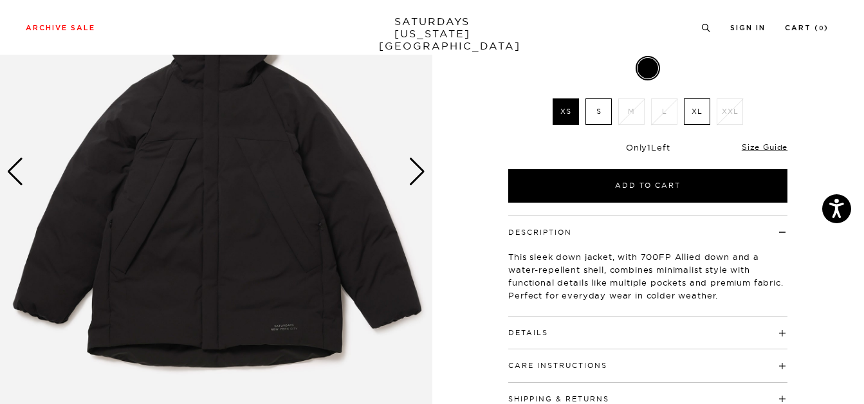
click at [302, 322] on img at bounding box center [216, 171] width 432 height 539
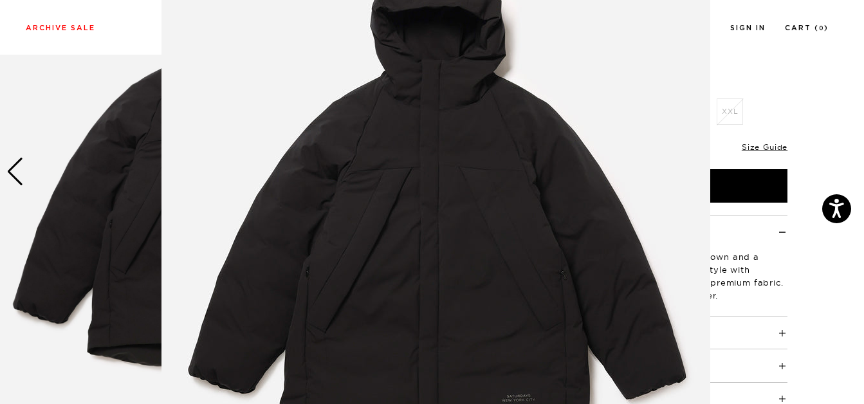
scroll to position [123, 0]
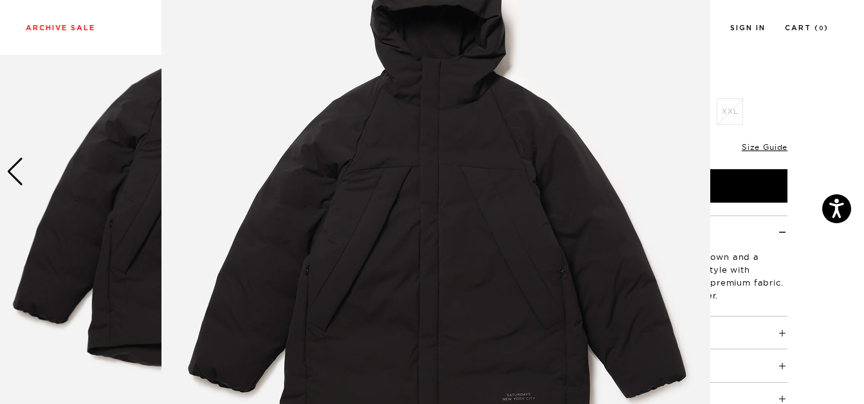
click at [562, 208] on img at bounding box center [435, 206] width 549 height 658
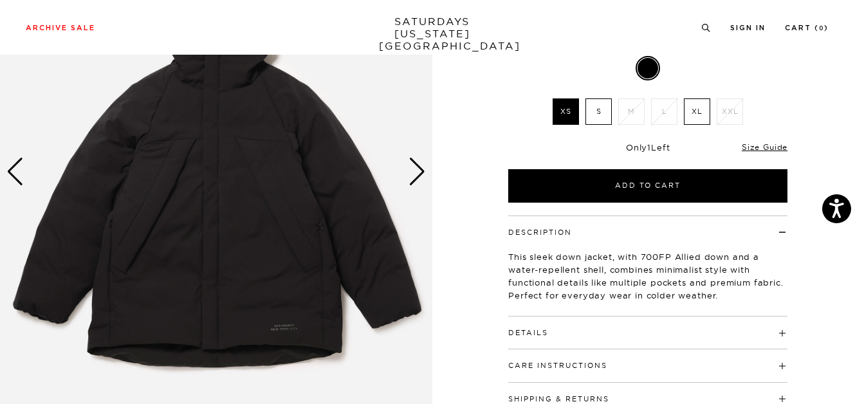
click at [410, 166] on div "Next slide" at bounding box center [416, 172] width 17 height 28
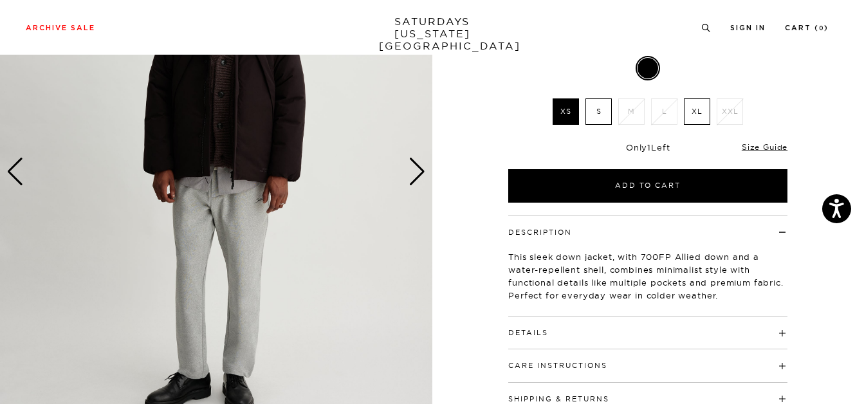
click at [410, 166] on div "Next slide" at bounding box center [416, 172] width 17 height 28
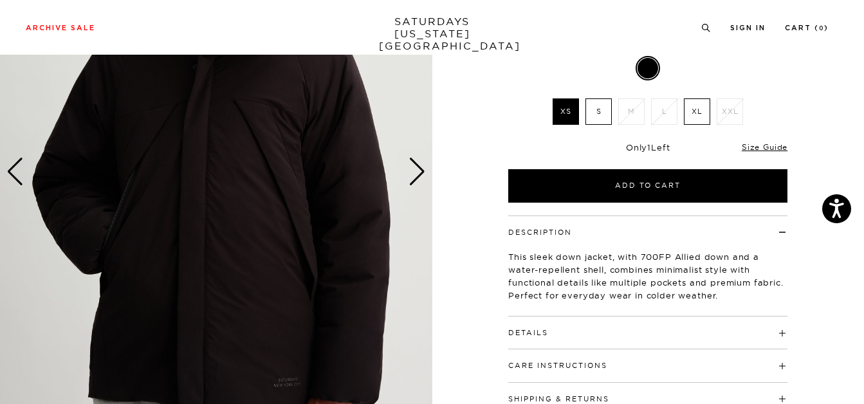
click at [410, 166] on div "Next slide" at bounding box center [416, 172] width 17 height 28
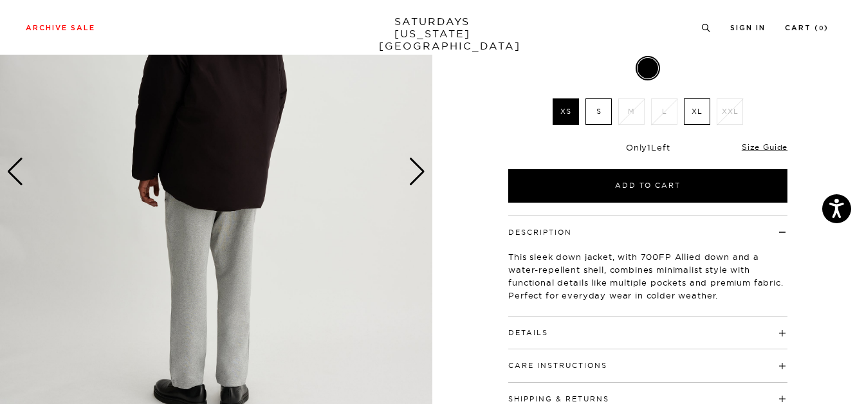
click at [410, 166] on div "Next slide" at bounding box center [416, 172] width 17 height 28
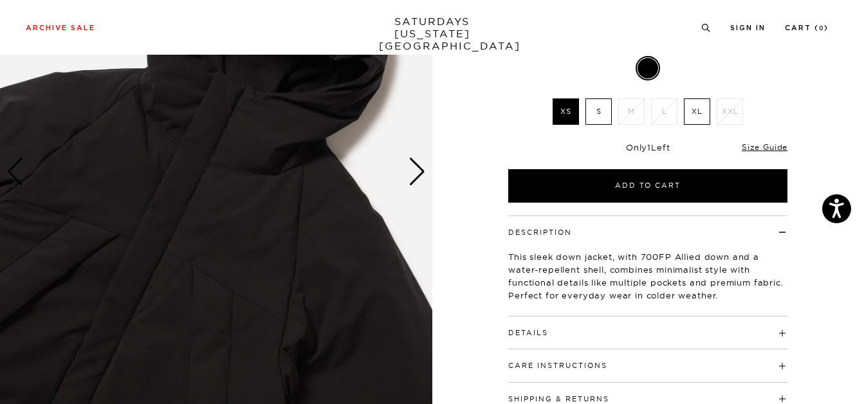
click at [410, 166] on div "Next slide" at bounding box center [416, 172] width 17 height 28
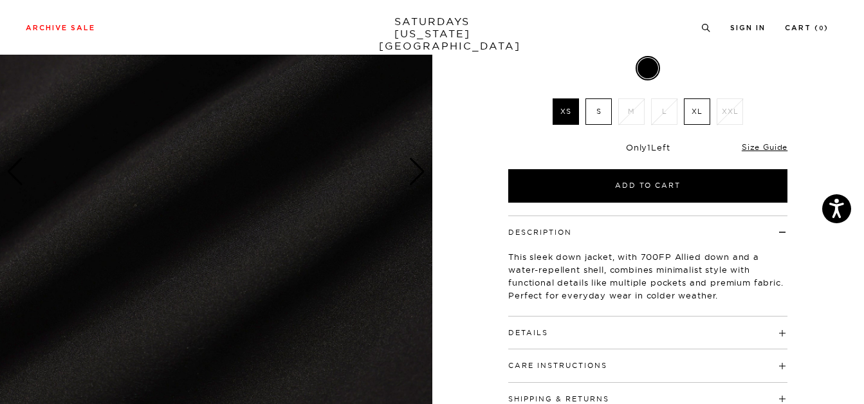
click at [410, 166] on div "Next slide" at bounding box center [416, 172] width 17 height 28
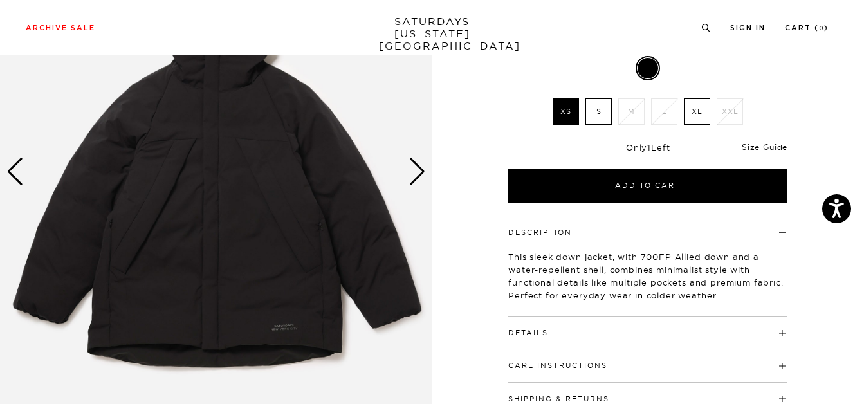
click at [410, 166] on div "Next slide" at bounding box center [416, 172] width 17 height 28
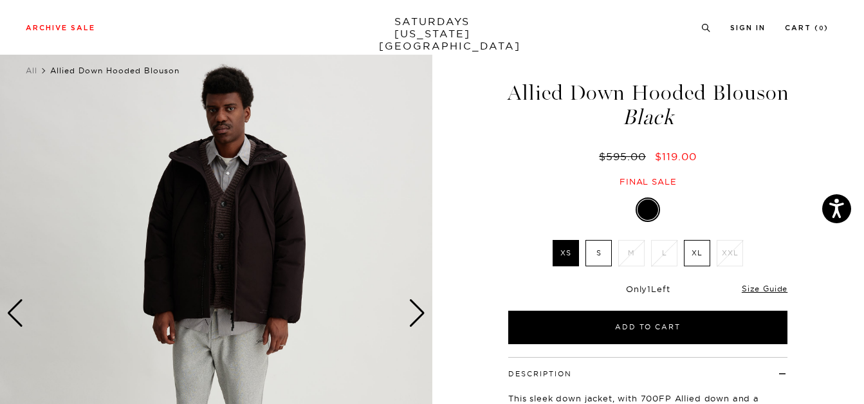
scroll to position [24, 0]
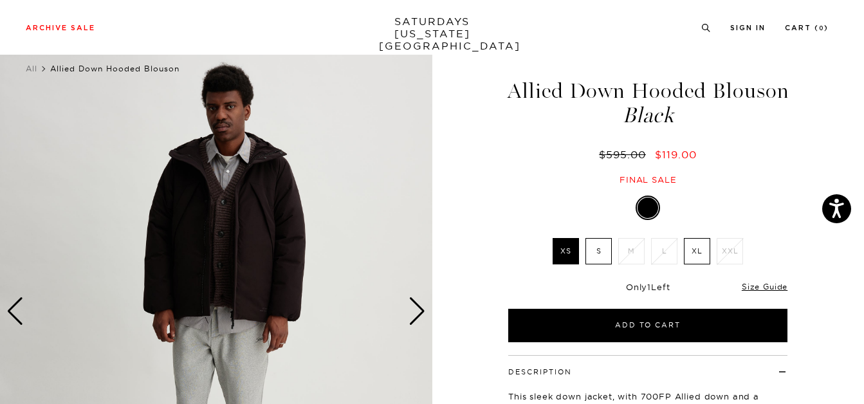
click at [648, 203] on div at bounding box center [647, 207] width 21 height 21
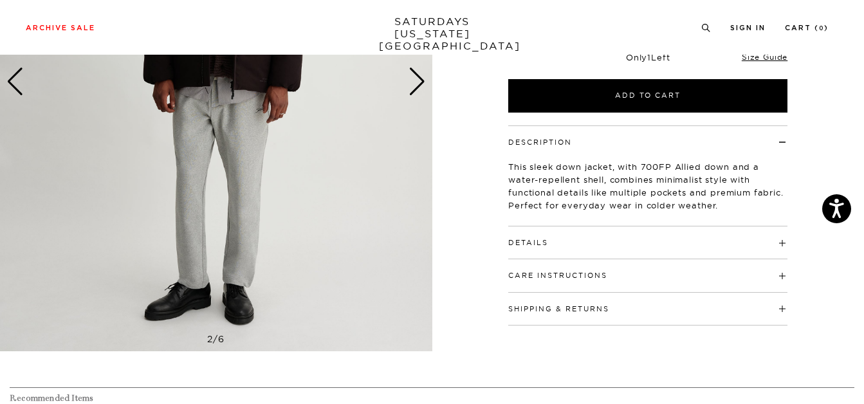
scroll to position [255, 0]
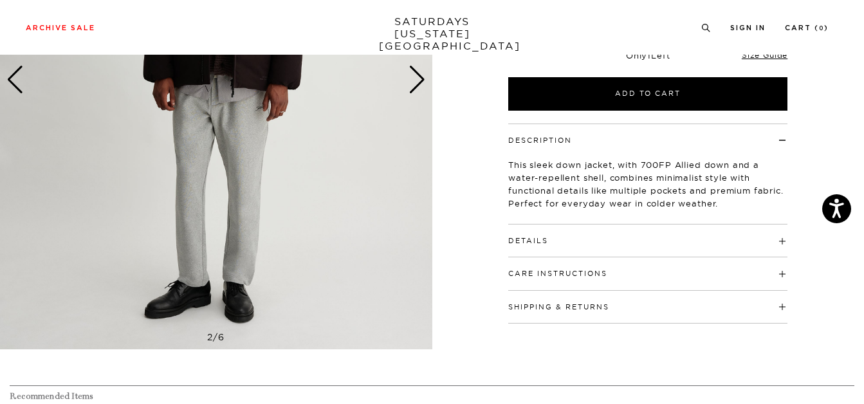
click at [775, 242] on h4 "Details" at bounding box center [647, 234] width 279 height 21
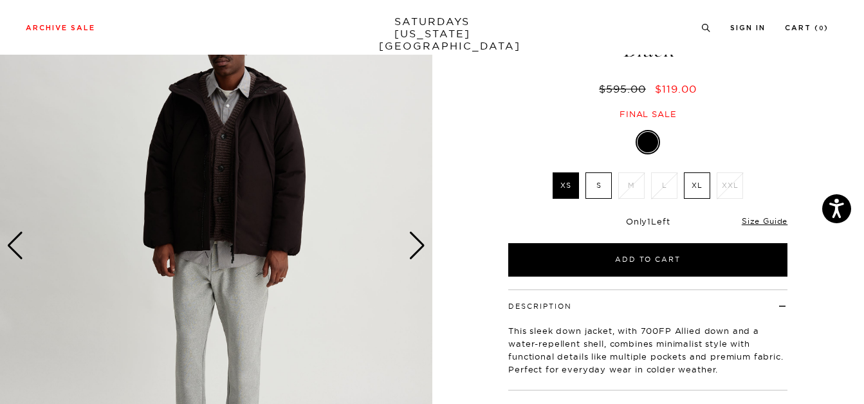
scroll to position [0, 0]
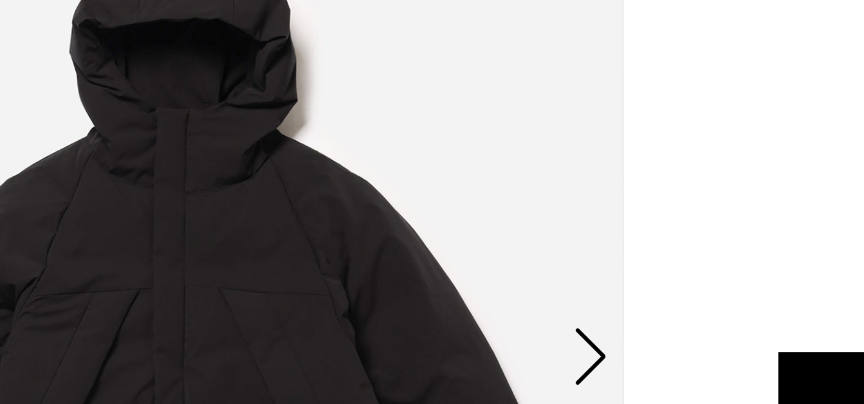
click at [258, 144] on img at bounding box center [216, 334] width 432 height 539
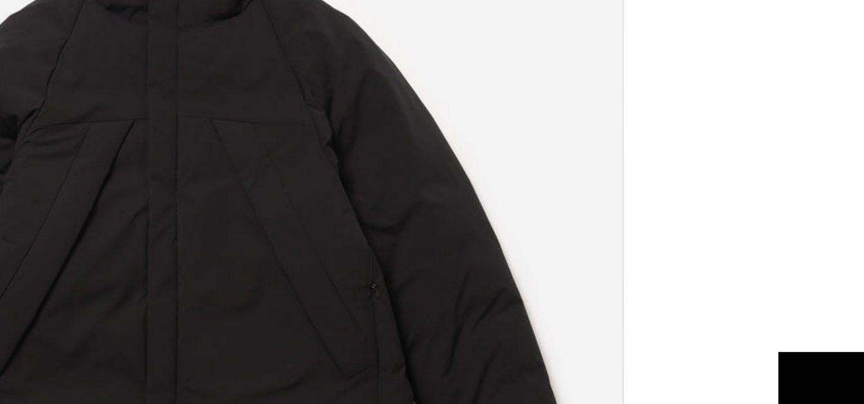
scroll to position [4, 0]
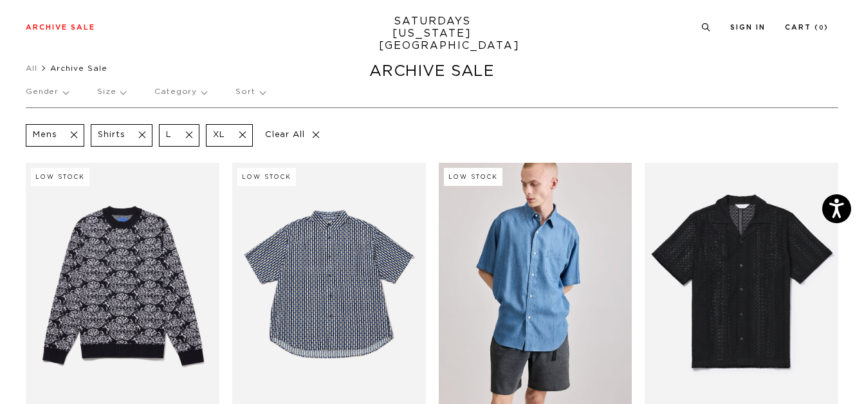
scroll to position [24, 0]
